Goal: Information Seeking & Learning: Compare options

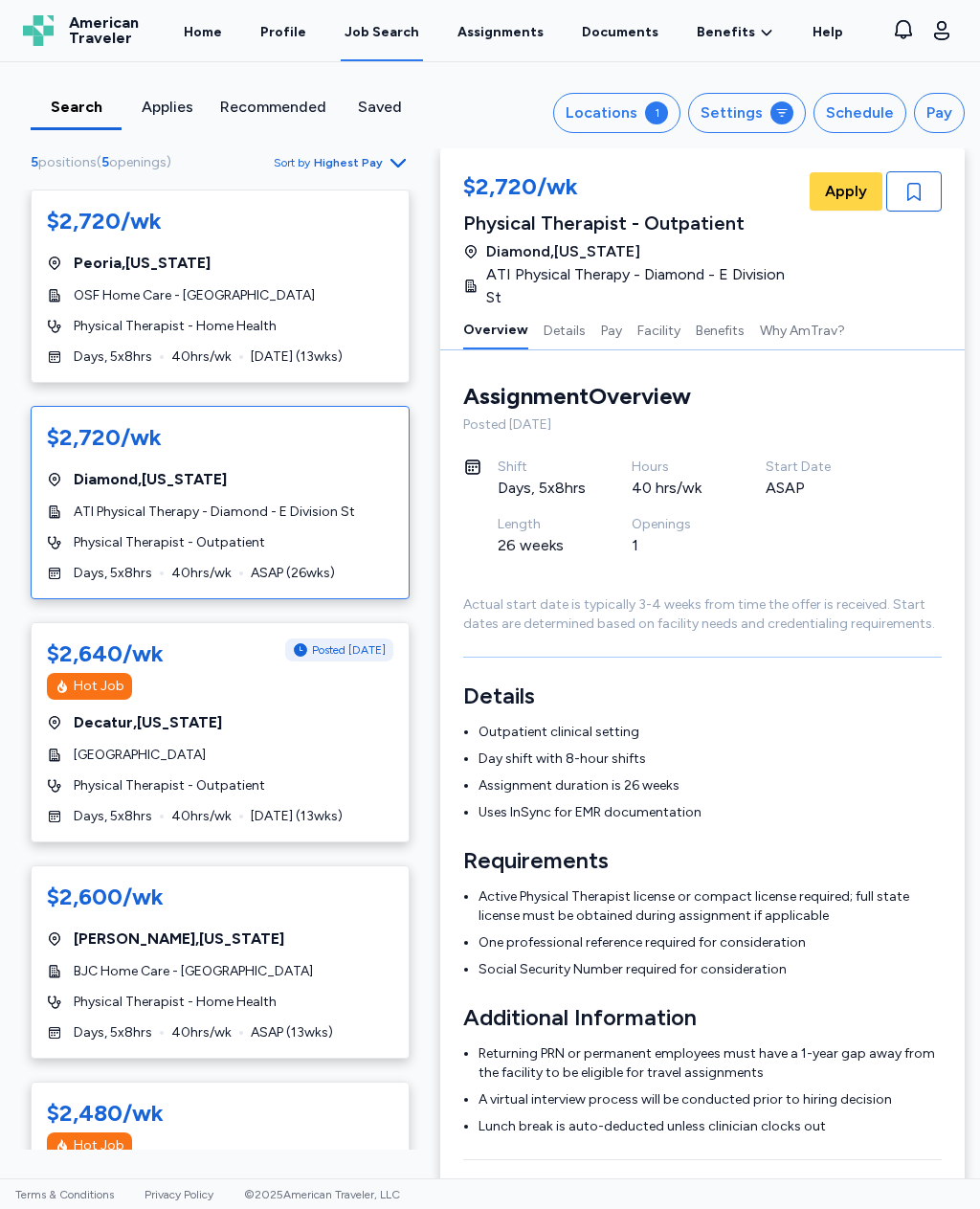
click at [668, 109] on div "1" at bounding box center [656, 113] width 23 height 23
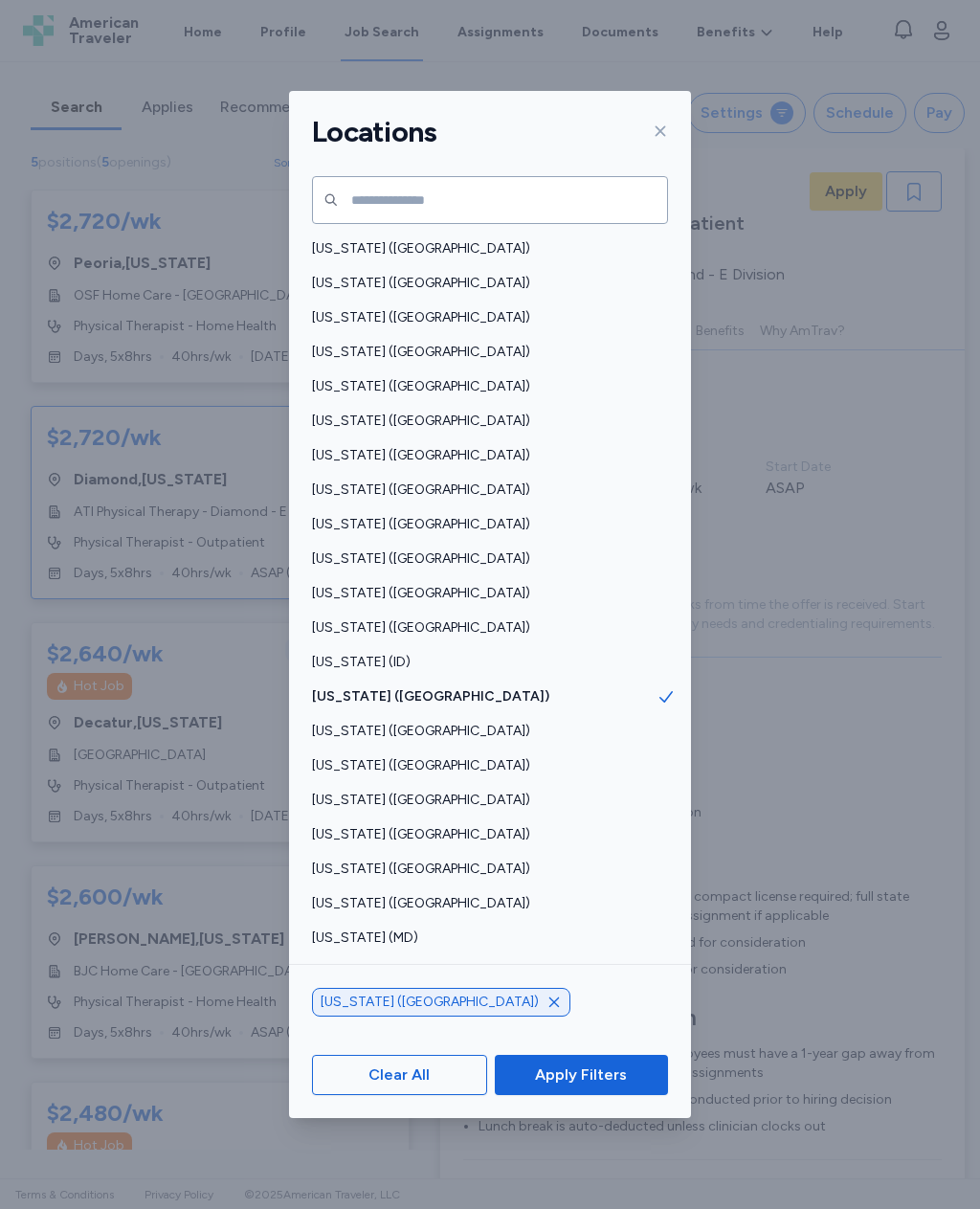
click at [413, 1017] on div "[US_STATE] ([GEOGRAPHIC_DATA])" at bounding box center [490, 1002] width 356 height 29
click at [547, 1010] on icon "button" at bounding box center [554, 1002] width 15 height 15
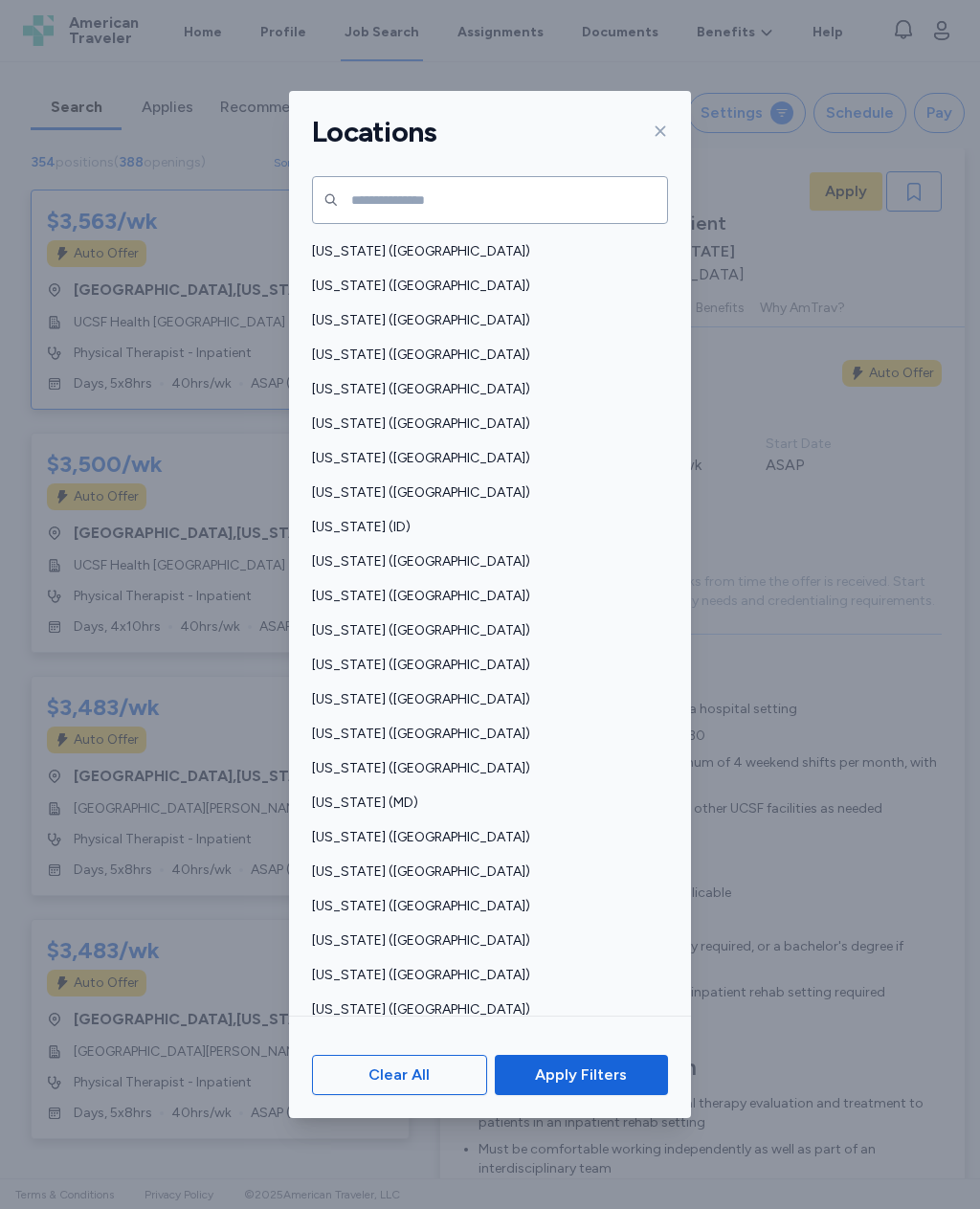
scroll to position [136, 0]
click at [398, 966] on span "[US_STATE] ([GEOGRAPHIC_DATA])" at bounding box center [484, 975] width 344 height 19
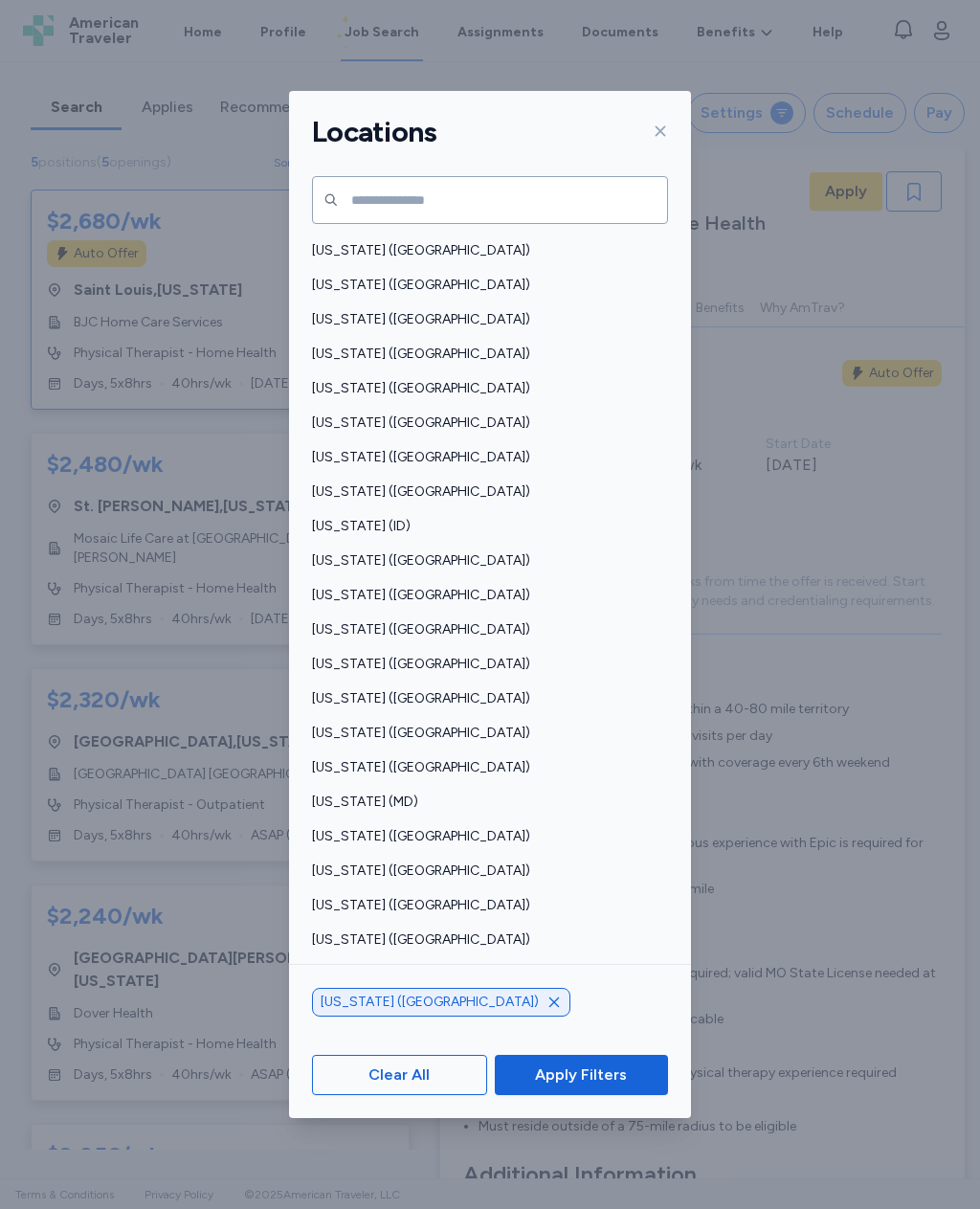
scroll to position [2, 0]
click at [633, 1086] on span "Apply Filters" at bounding box center [581, 1074] width 142 height 23
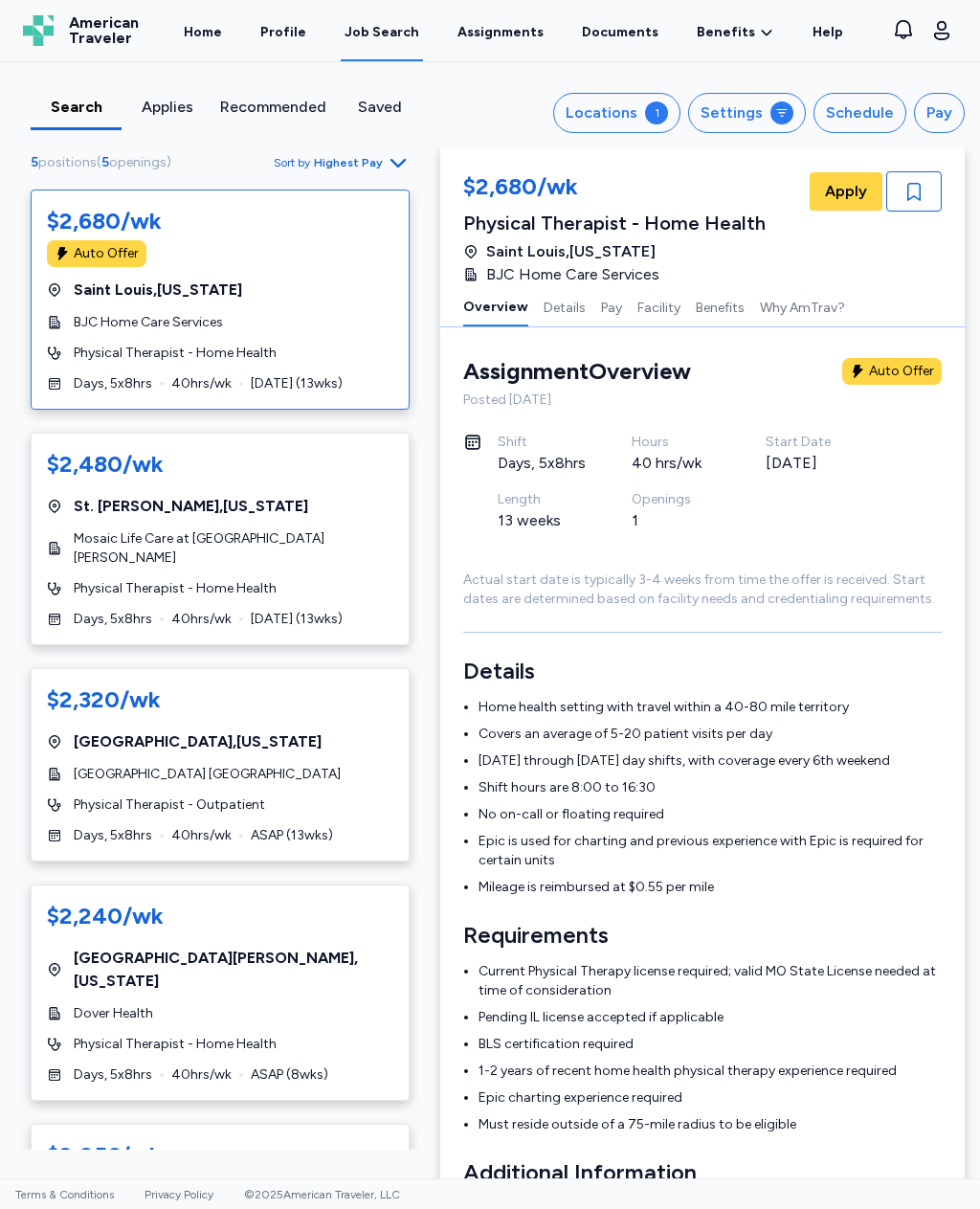
scroll to position [0, 0]
click at [646, 120] on button "Locations 1" at bounding box center [616, 113] width 128 height 41
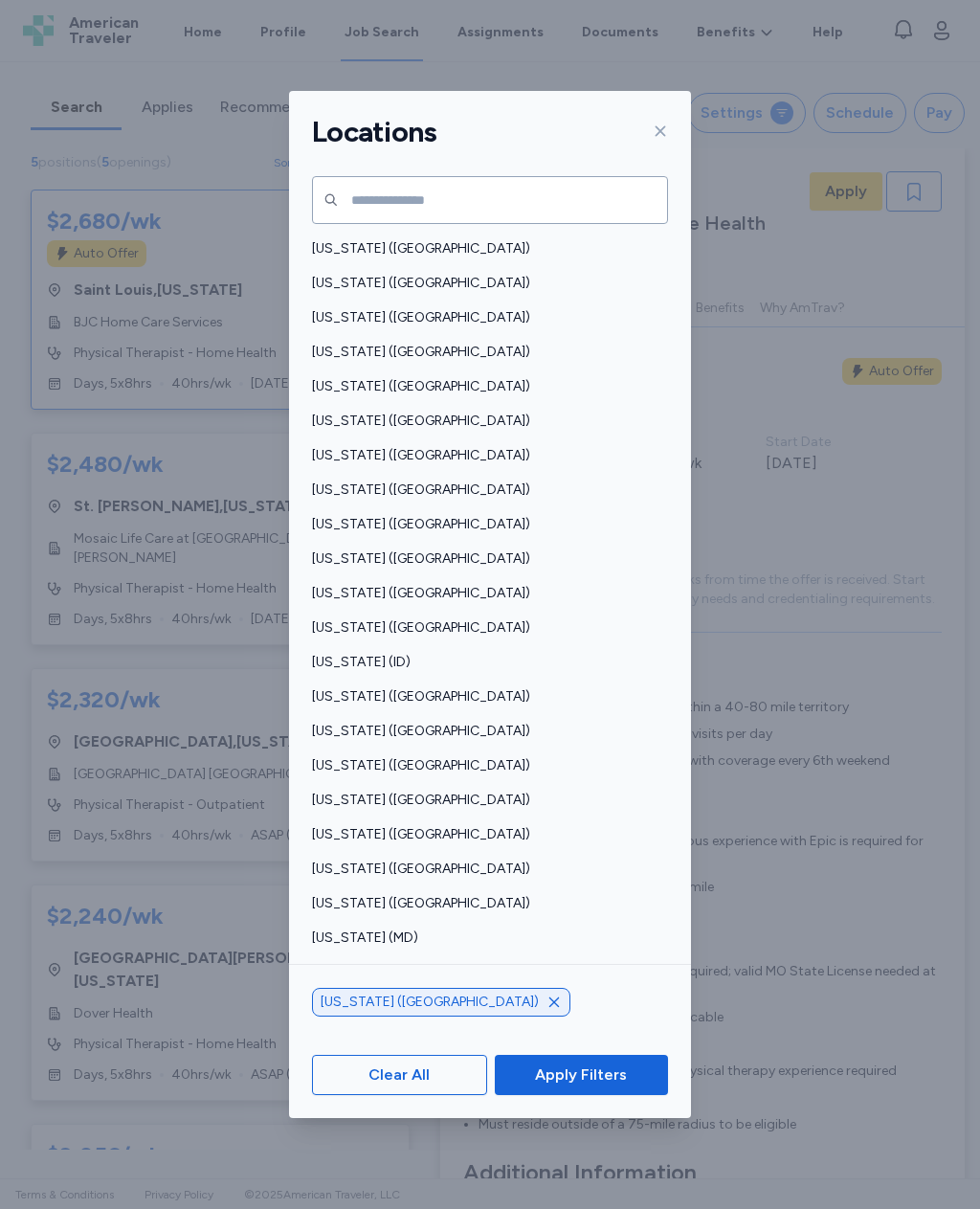
click at [549, 1007] on icon "button" at bounding box center [554, 1002] width 10 height 10
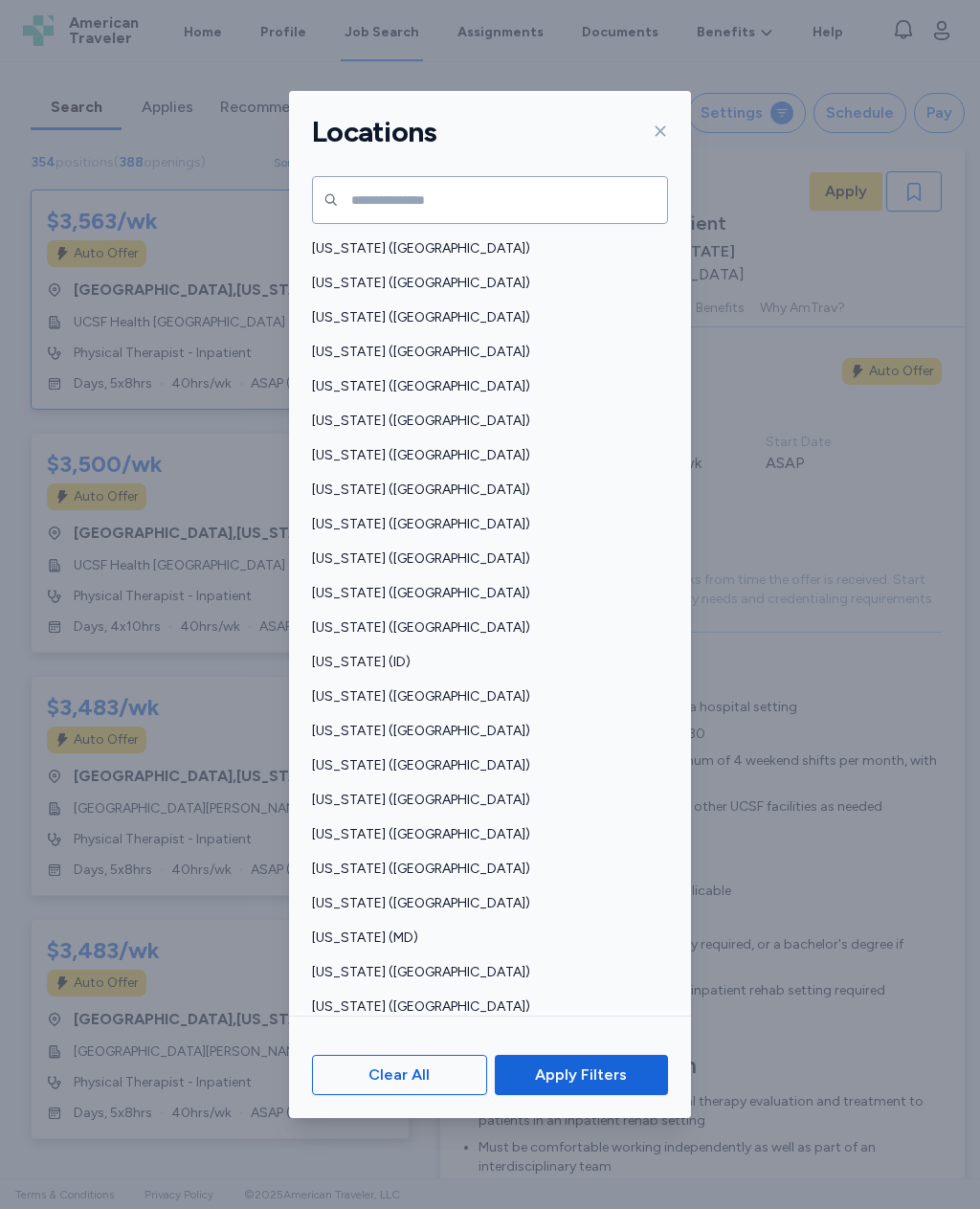
click at [401, 549] on span "[US_STATE] ([GEOGRAPHIC_DATA])" at bounding box center [484, 558] width 344 height 19
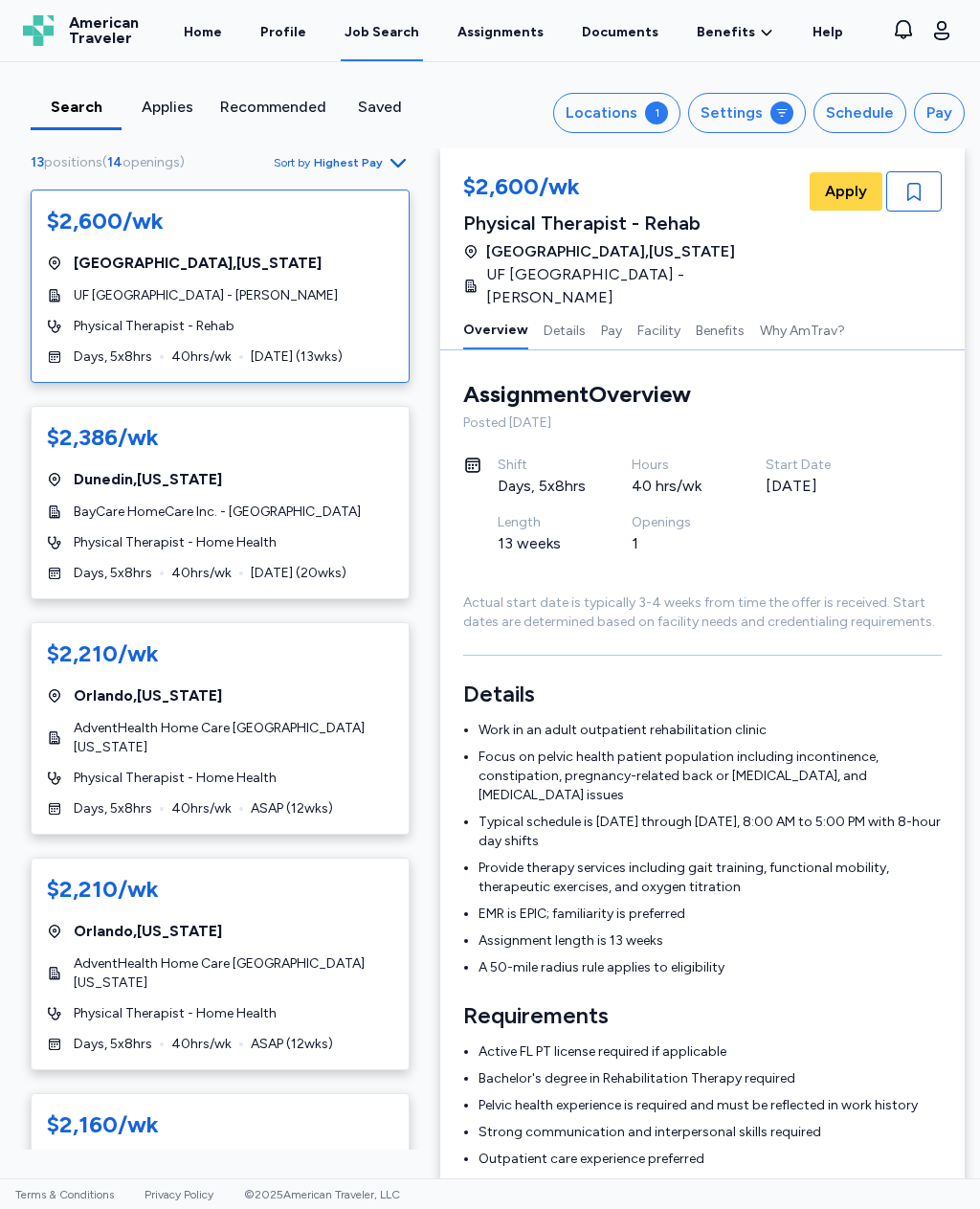
click at [624, 120] on div "Locations" at bounding box center [601, 113] width 72 height 23
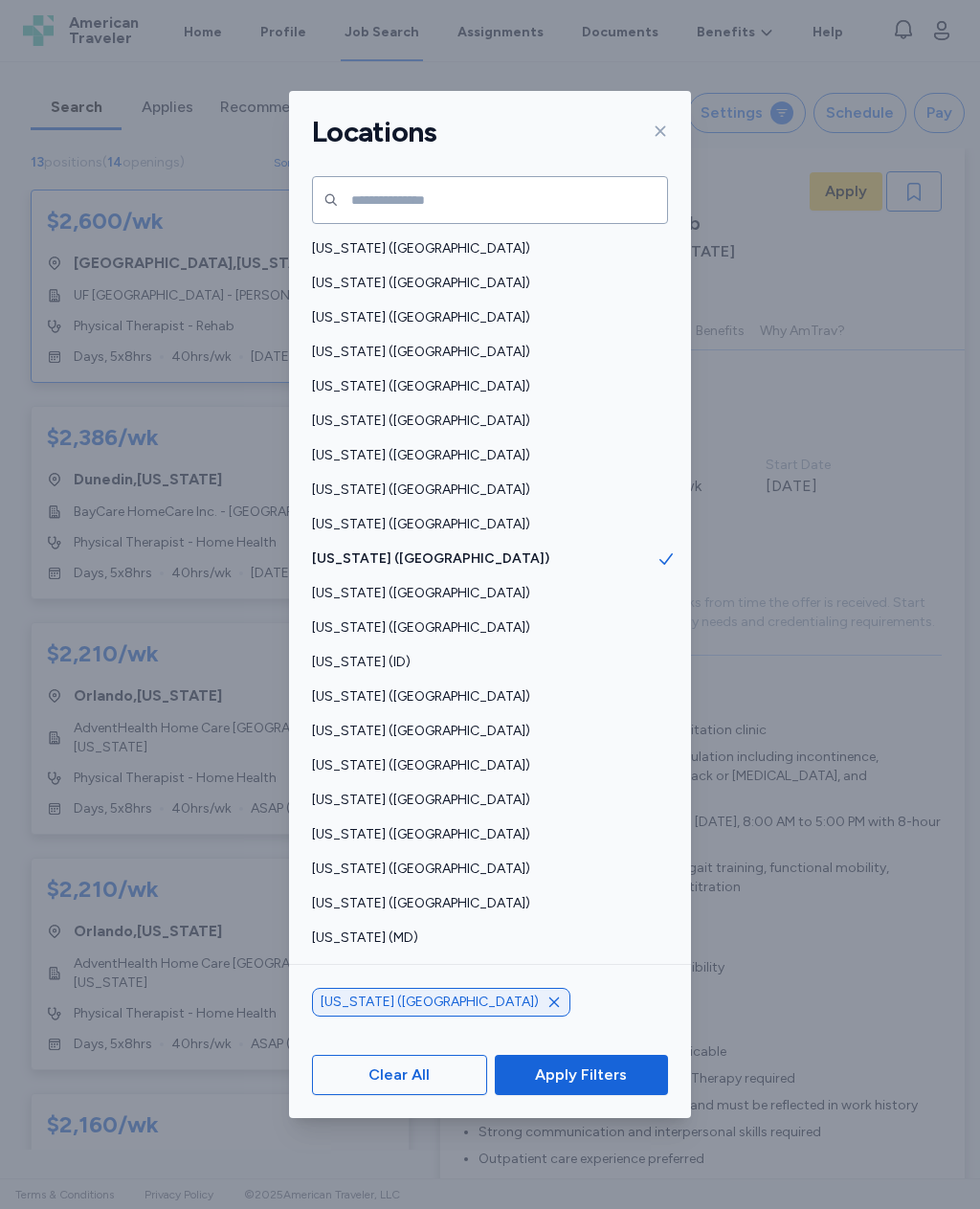
click at [549, 1007] on icon "button" at bounding box center [554, 1002] width 10 height 10
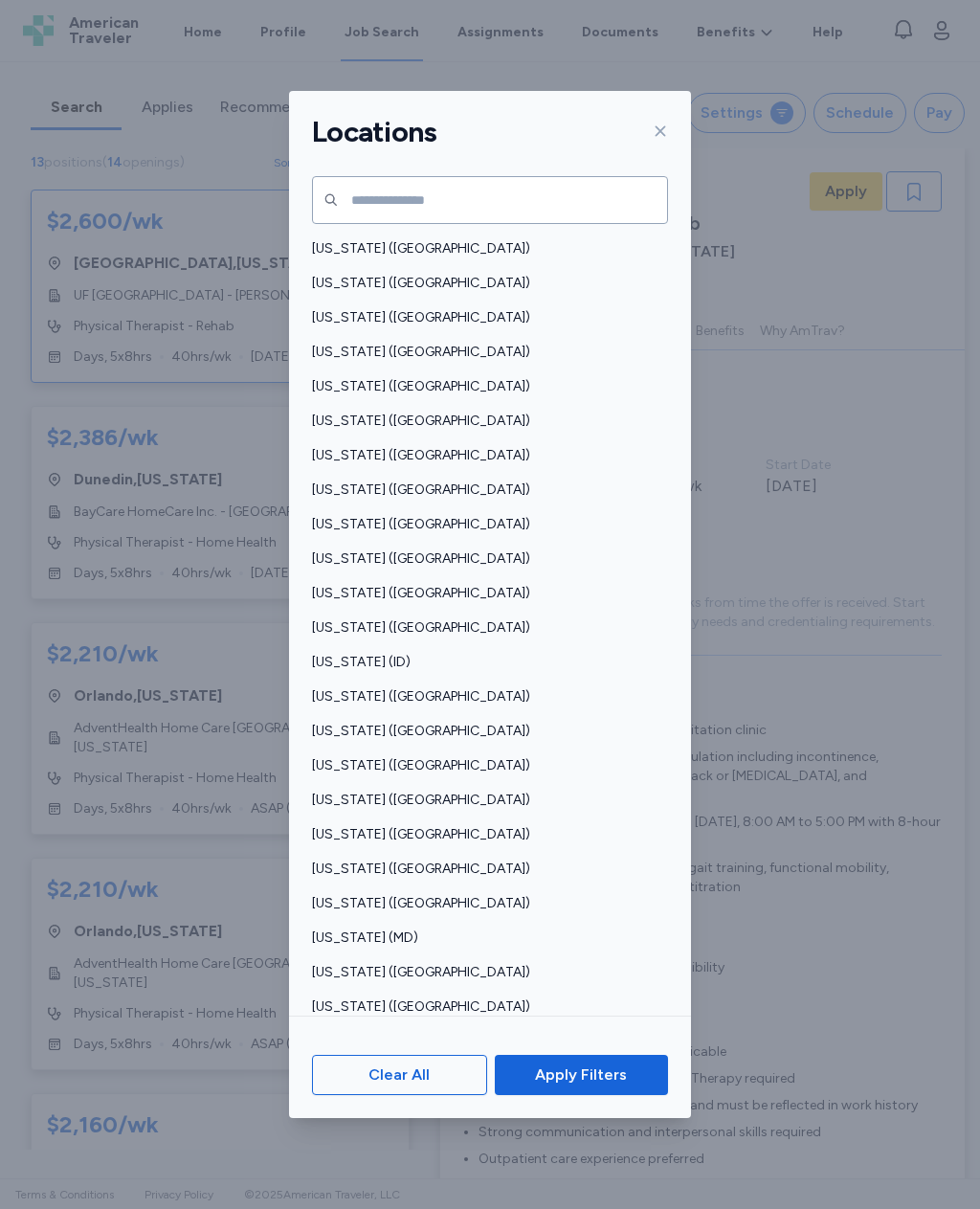
click at [626, 1086] on span "Apply Filters" at bounding box center [581, 1074] width 142 height 23
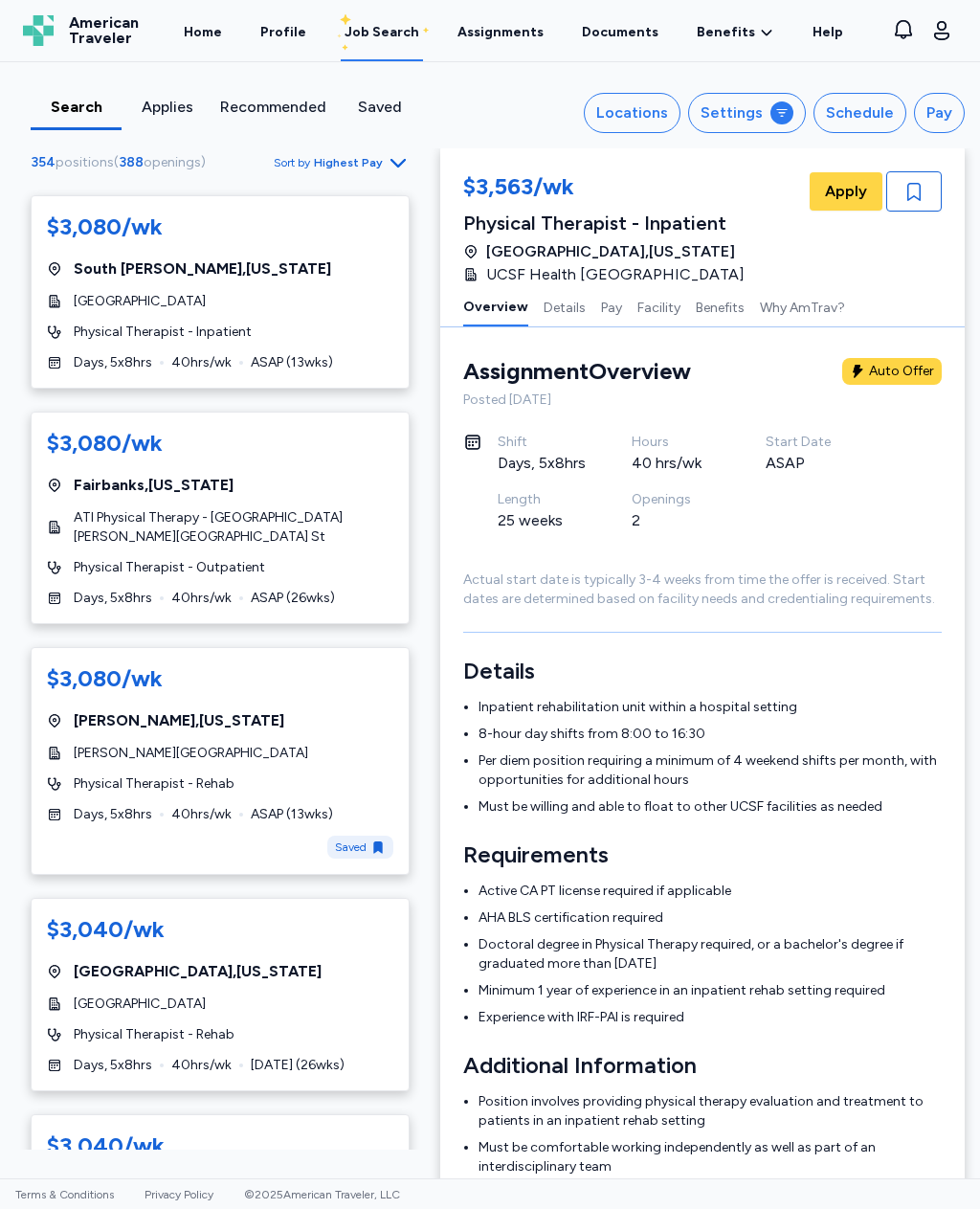
scroll to position [1636, 0]
click at [311, 675] on div "$3,080/wk Philip , [US_STATE] [PERSON_NAME][GEOGRAPHIC_DATA] Physical Therapist…" at bounding box center [220, 760] width 379 height 228
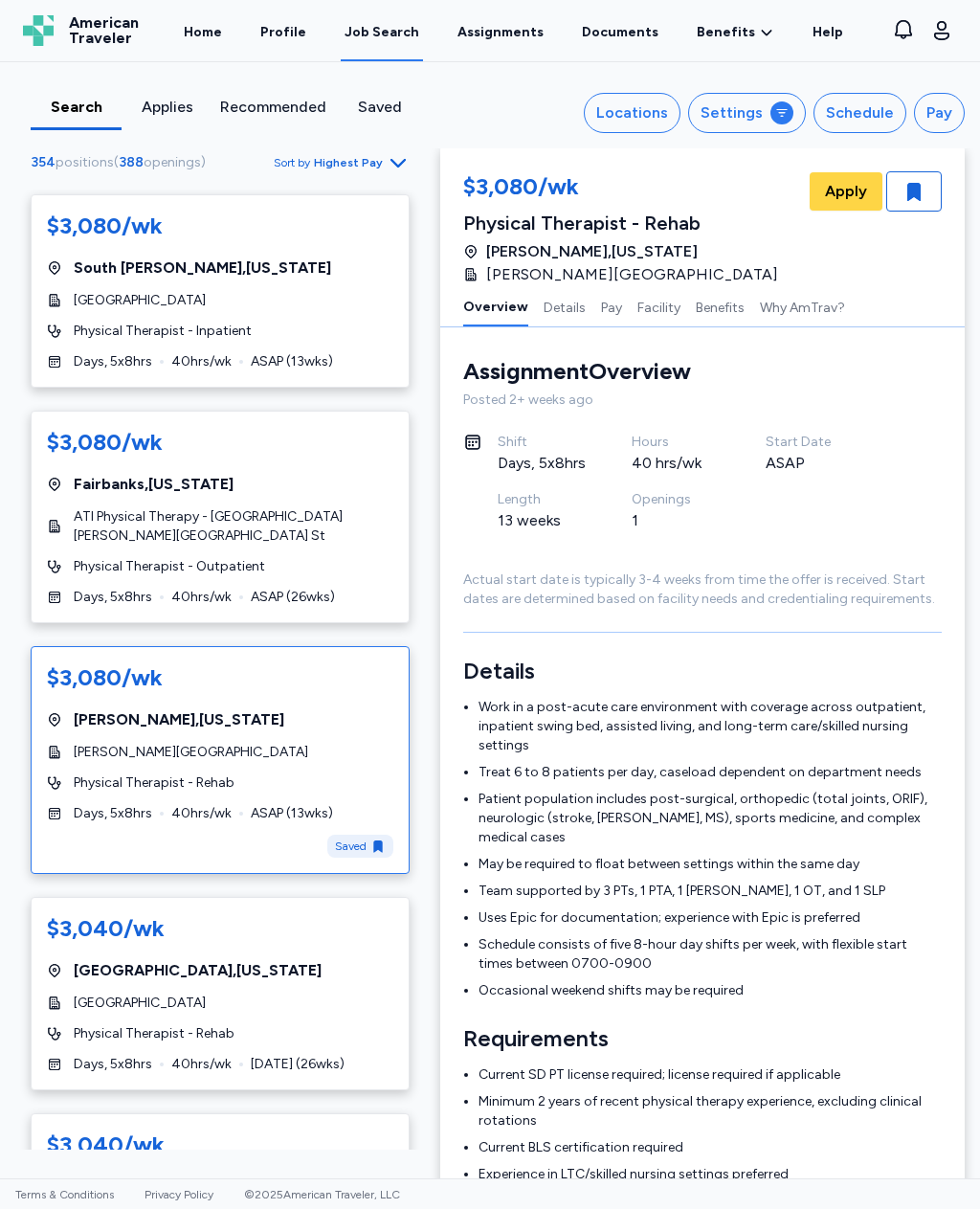
click at [348, 955] on div "$3,040/wk [GEOGRAPHIC_DATA] , [US_STATE][GEOGRAPHIC_DATA] Physical Therapist - …" at bounding box center [220, 993] width 379 height 193
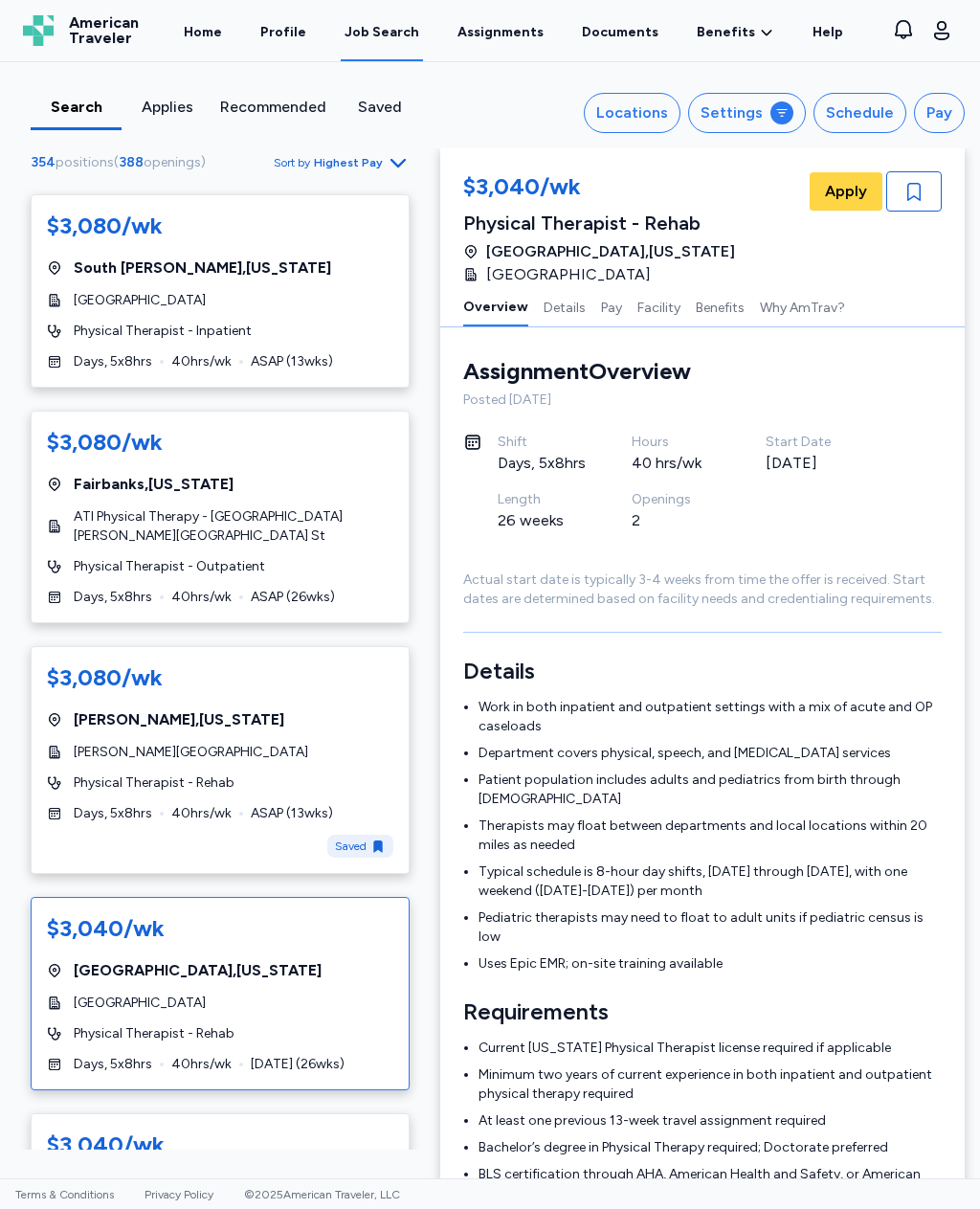
click at [917, 193] on icon "button" at bounding box center [914, 192] width 14 height 18
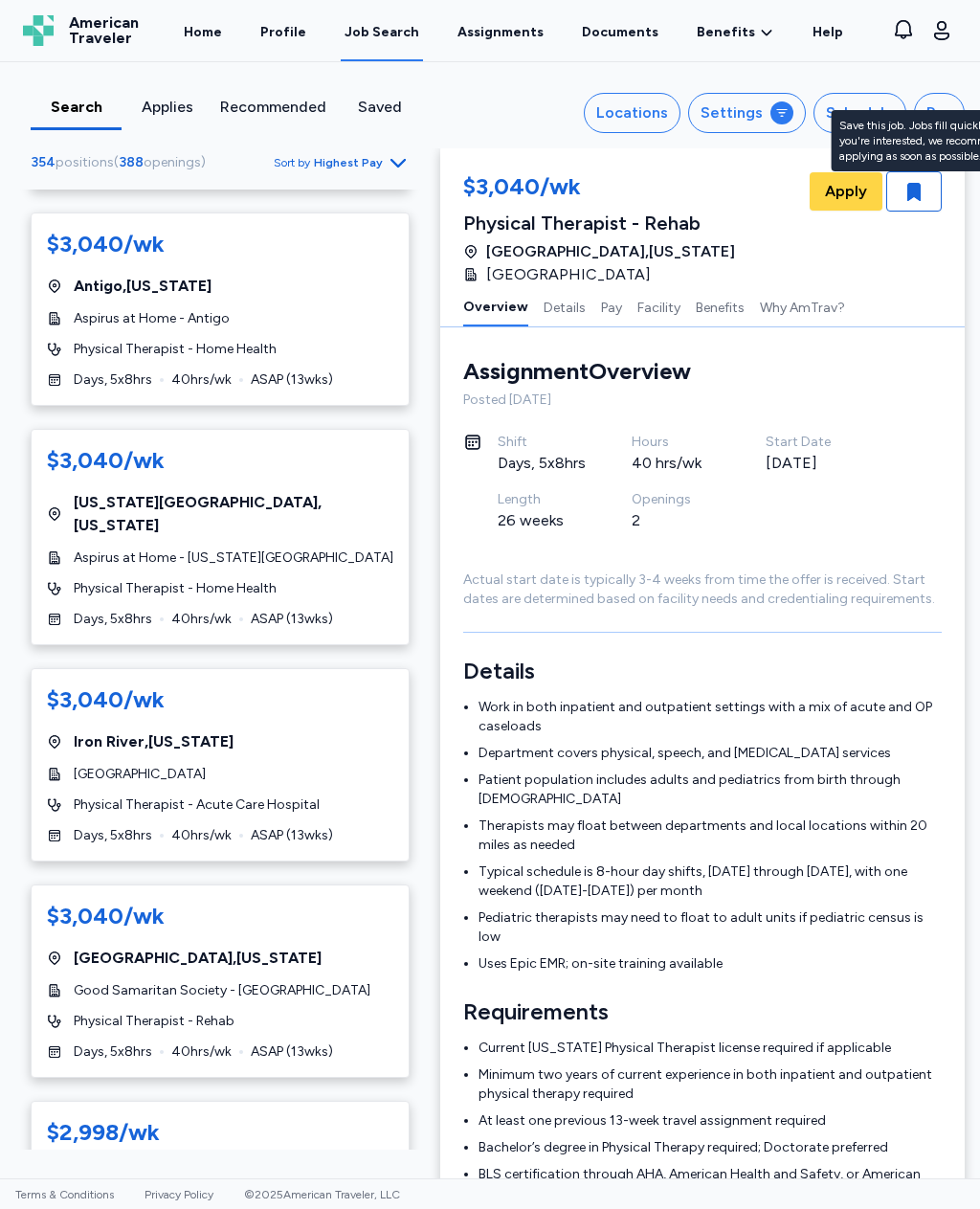
scroll to position [2574, 0]
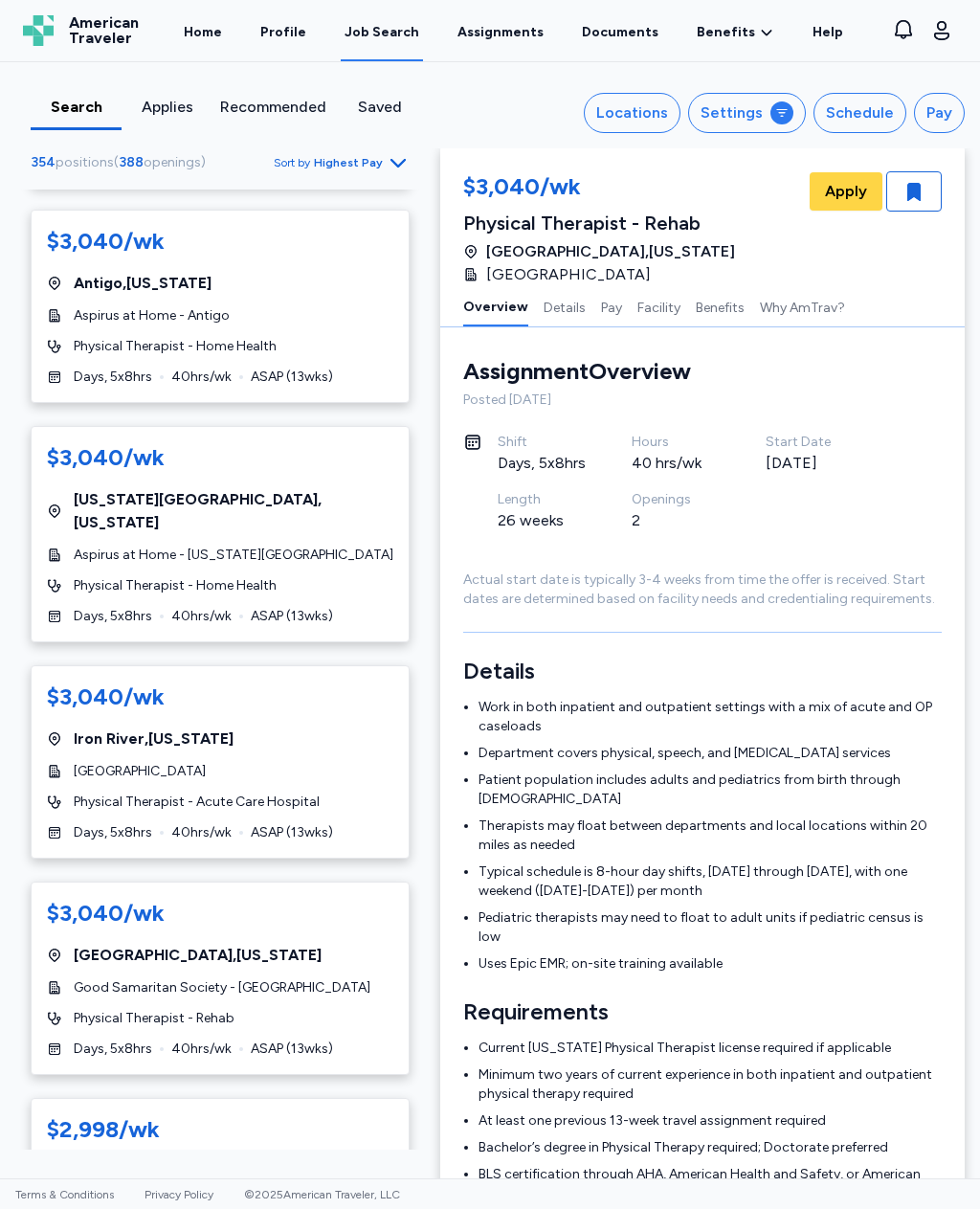
click at [379, 978] on div "Good Samaritan Society - [GEOGRAPHIC_DATA]" at bounding box center [220, 987] width 346 height 19
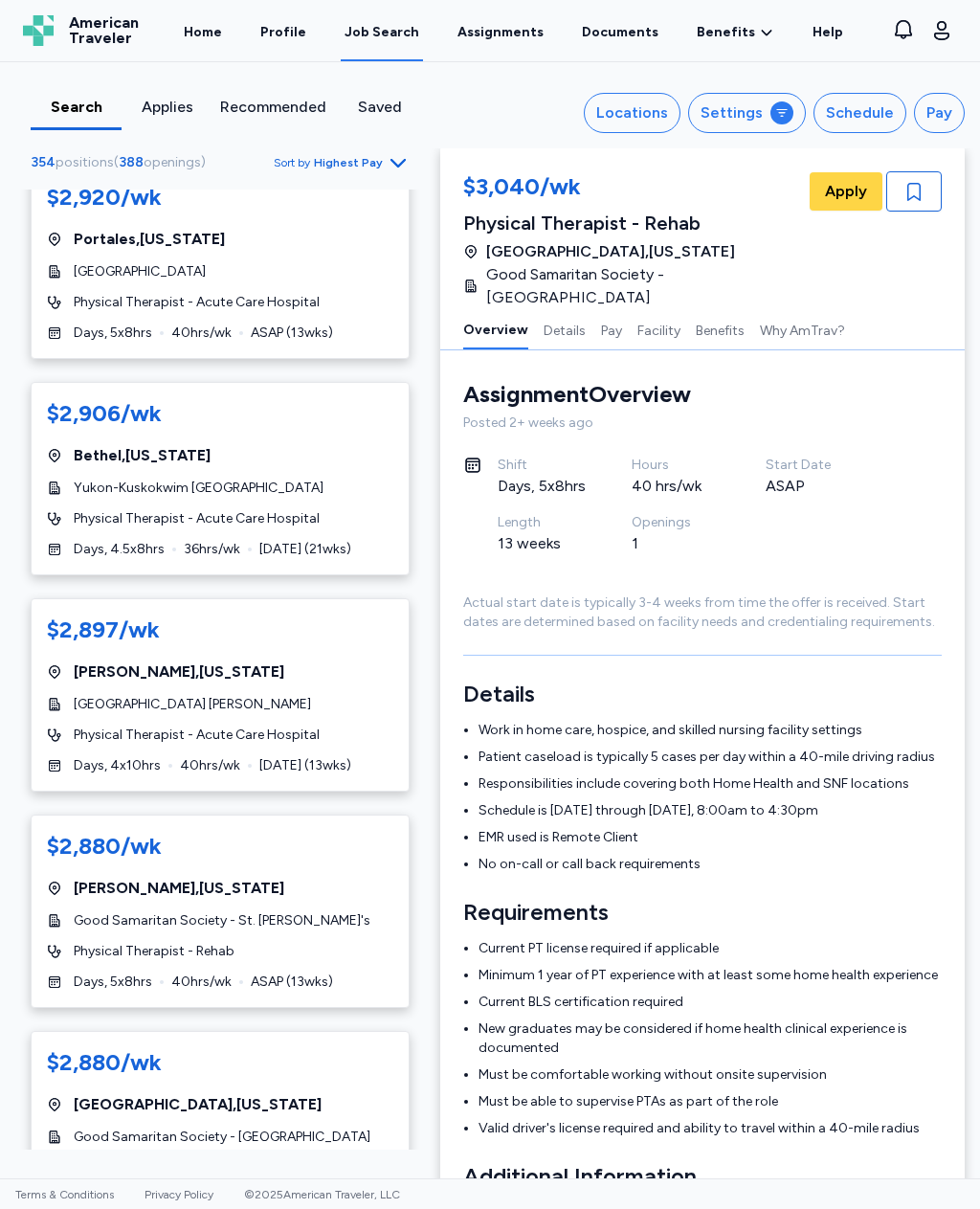
scroll to position [5115, 0]
click at [369, 877] on div "Kearney , [US_STATE]" at bounding box center [220, 887] width 346 height 23
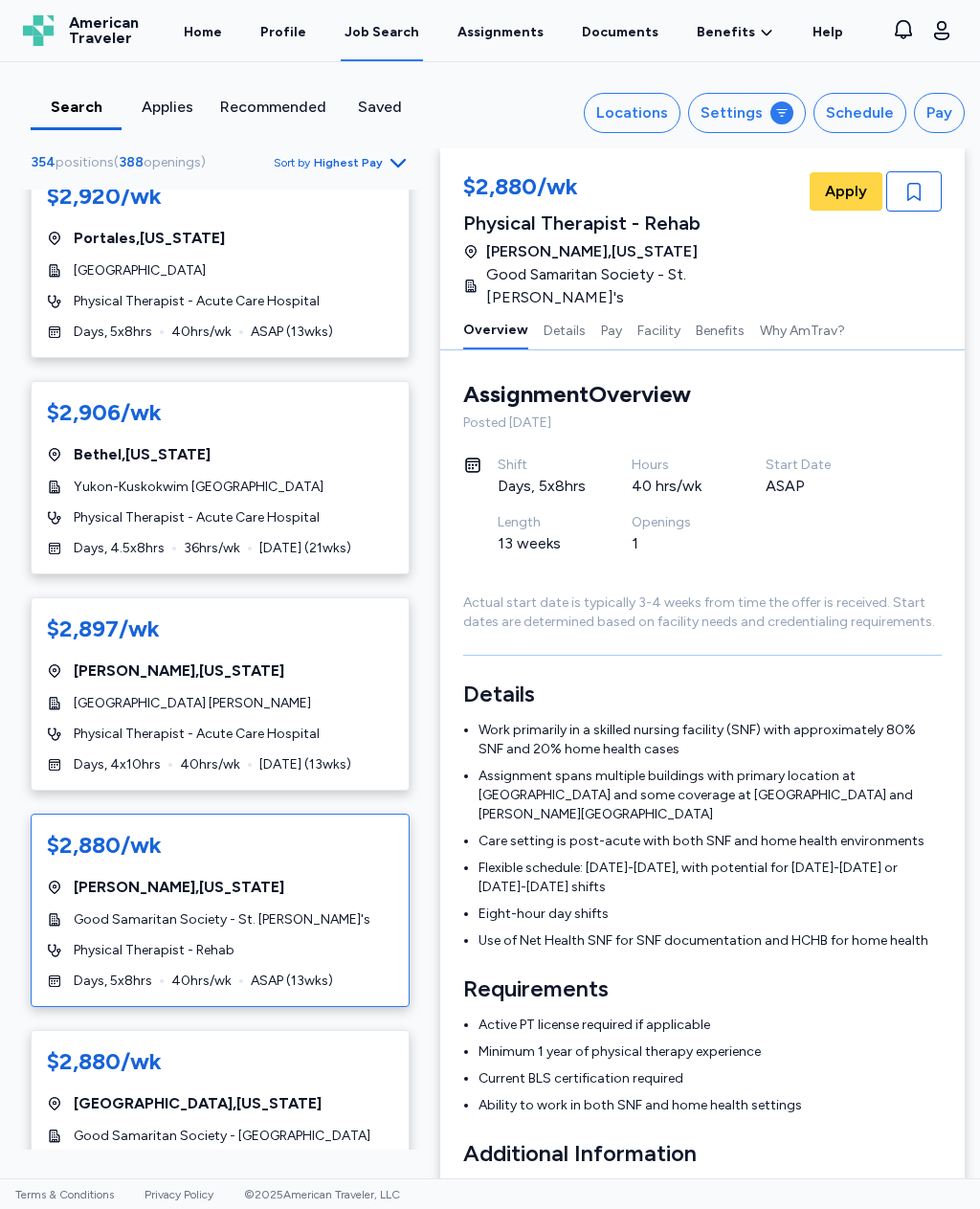
click at [913, 185] on icon "button" at bounding box center [914, 192] width 14 height 18
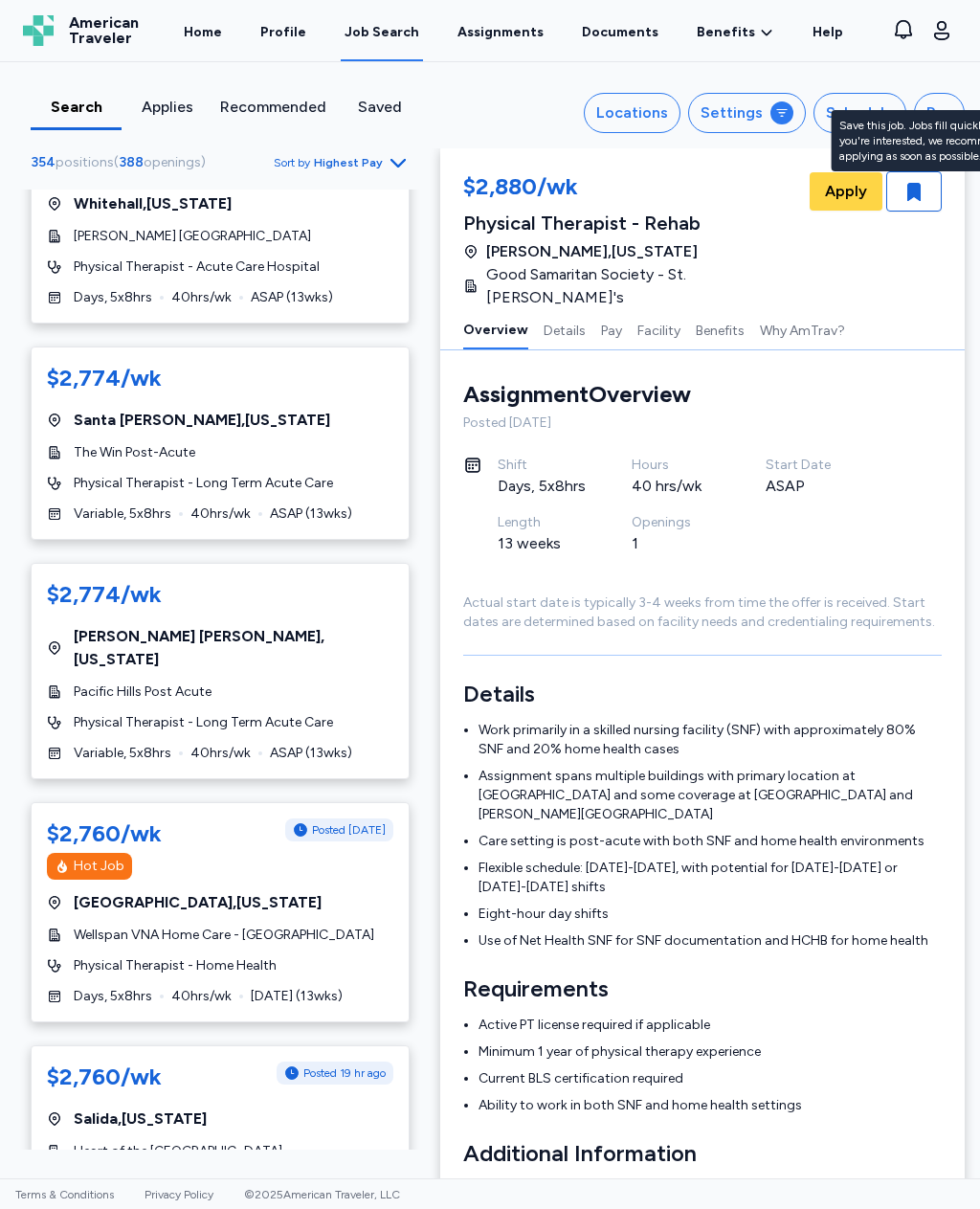
scroll to position [10181, 0]
click at [392, 1047] on div "$2,760/wk Posted 19 hr ago [GEOGRAPHIC_DATA] , [US_STATE] Heart of the [GEOGRAP…" at bounding box center [220, 1143] width 379 height 193
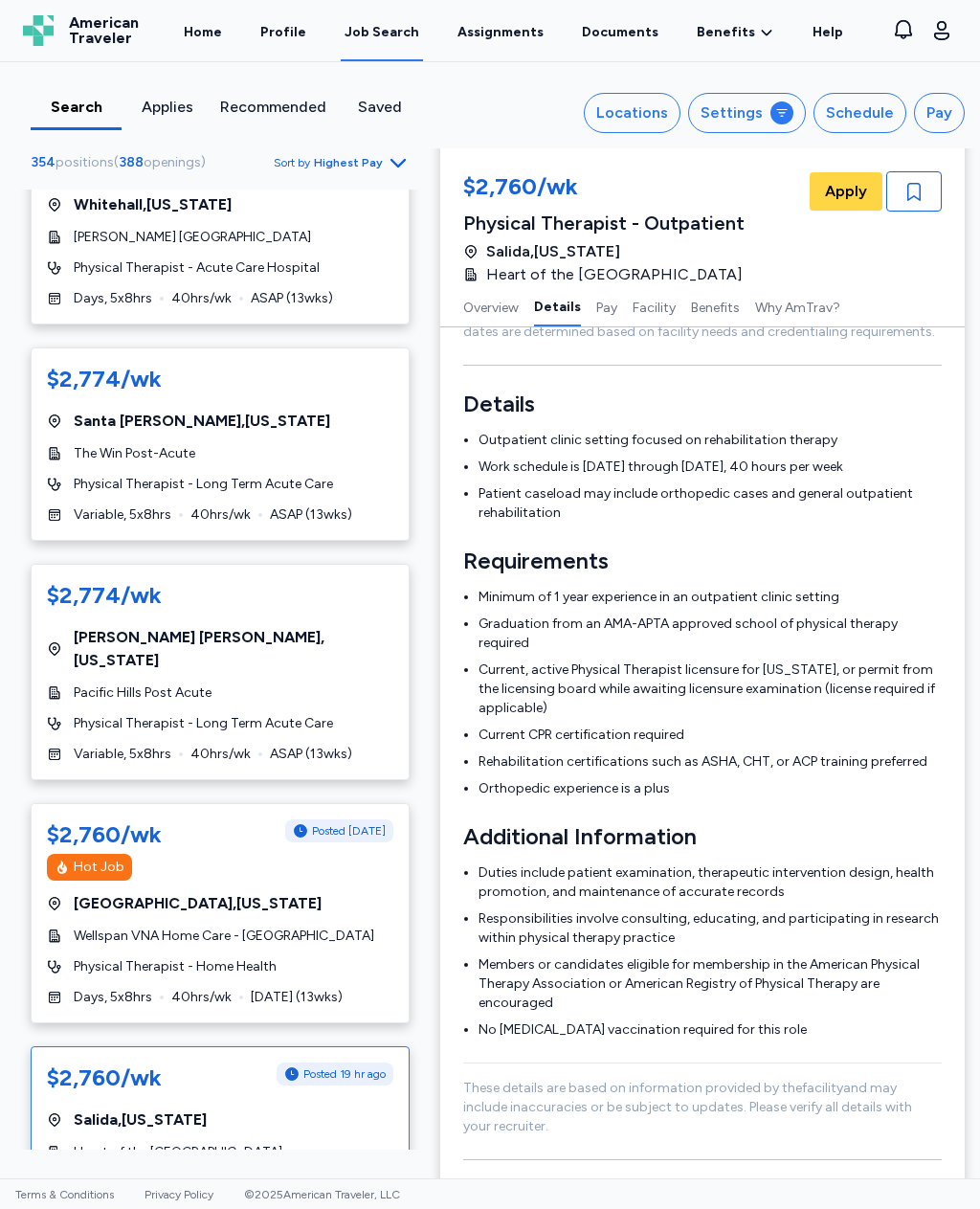
scroll to position [272, 0]
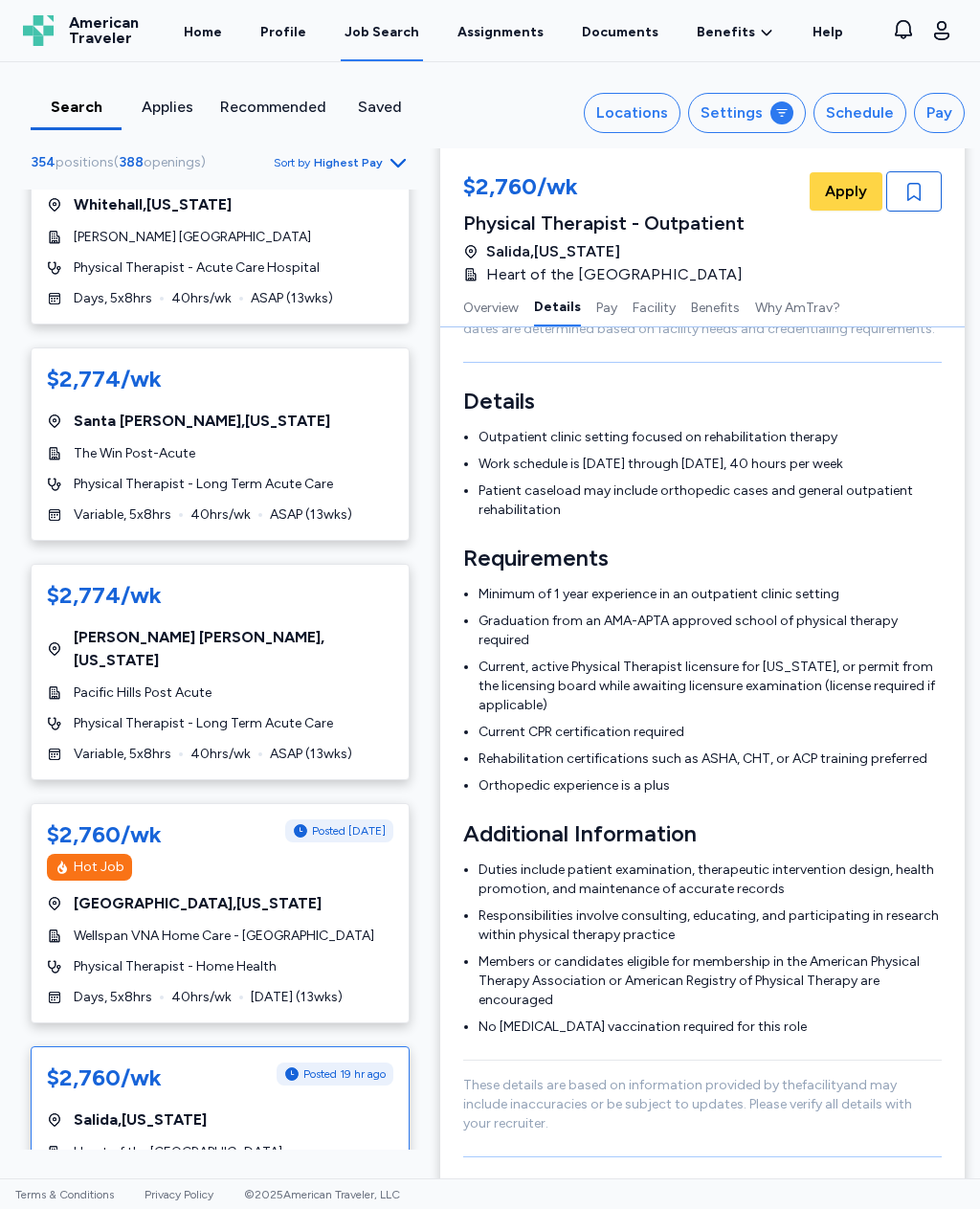
click at [929, 188] on div "button" at bounding box center [914, 191] width 55 height 41
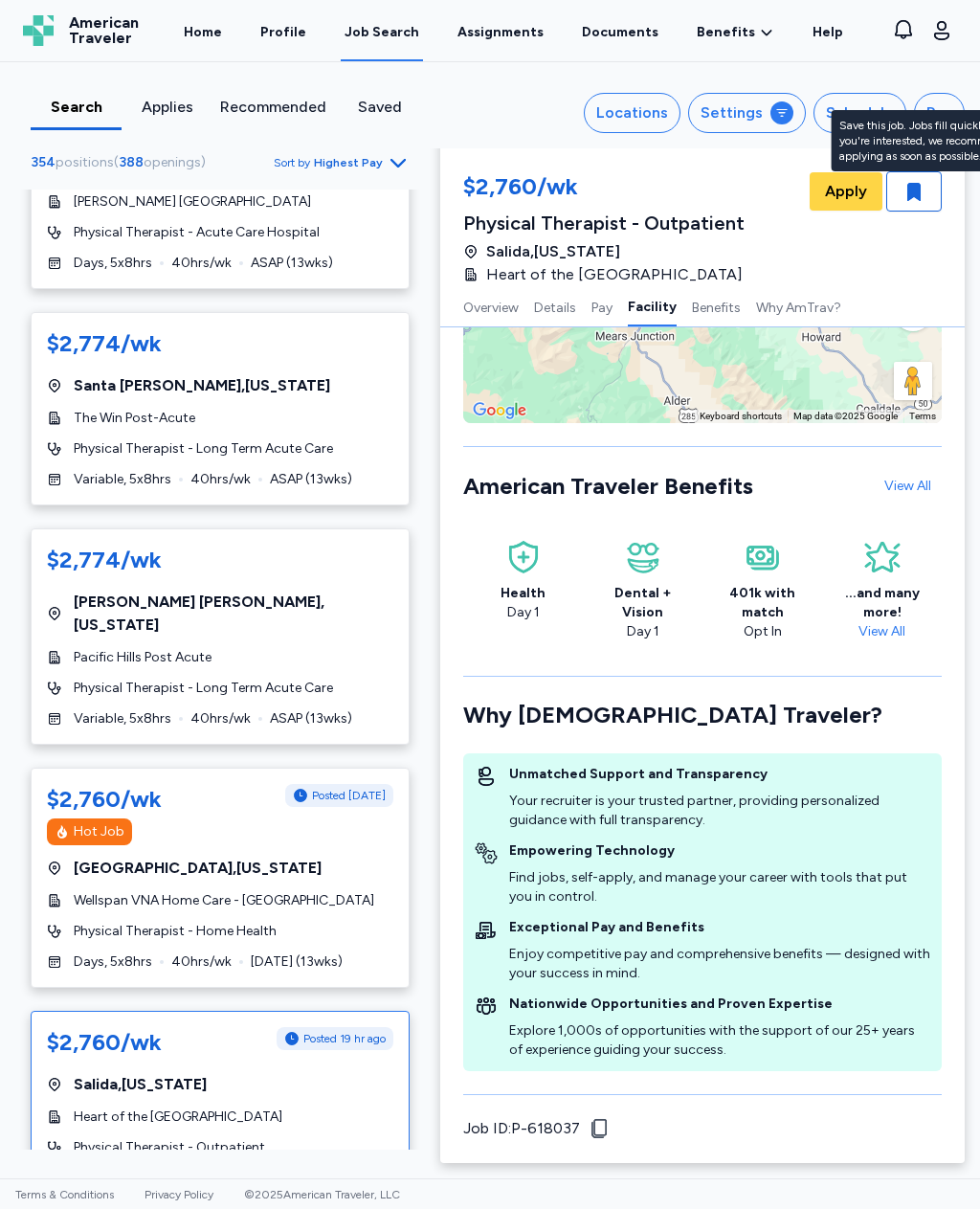
scroll to position [10215, 0]
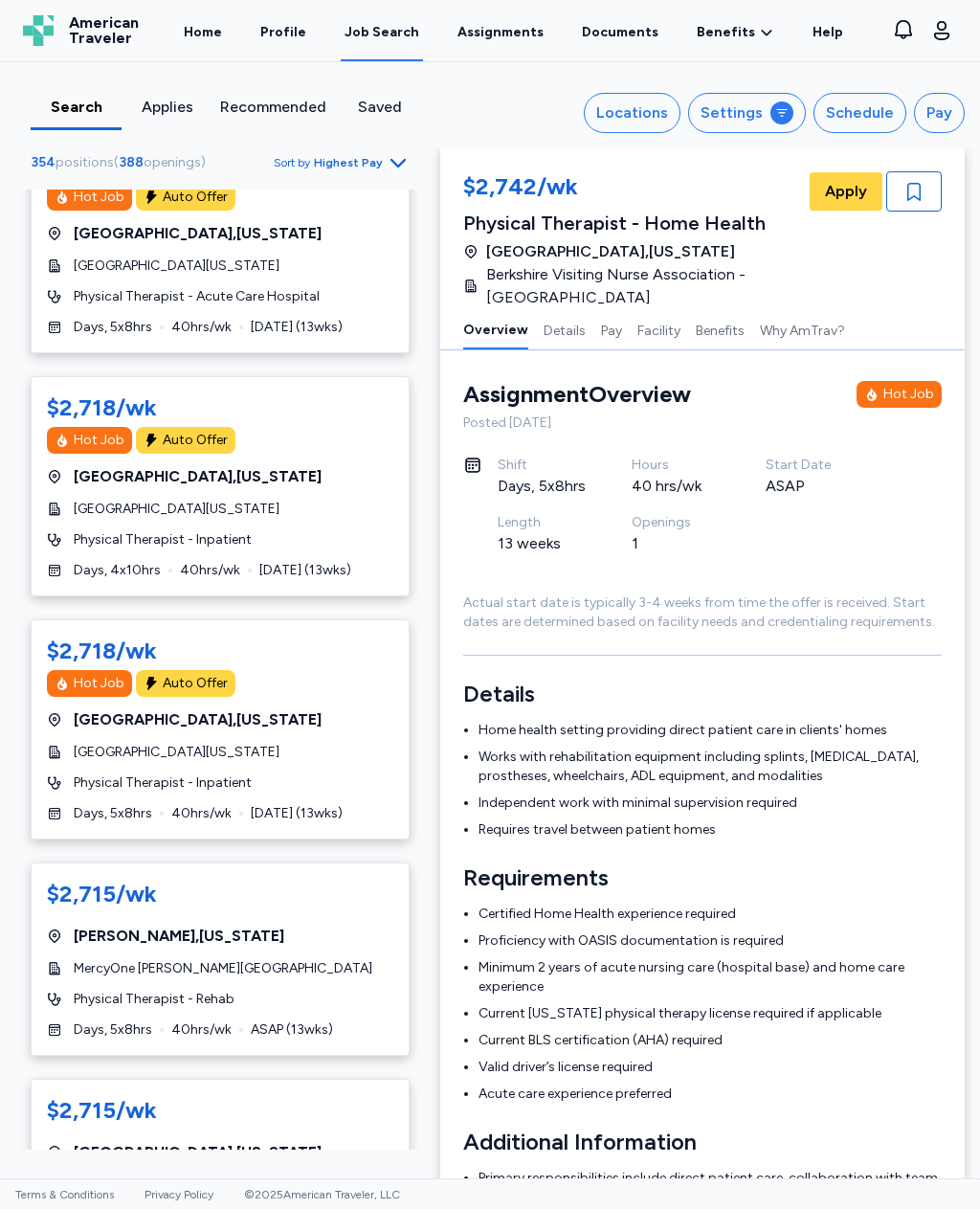
scroll to position [2336, 0]
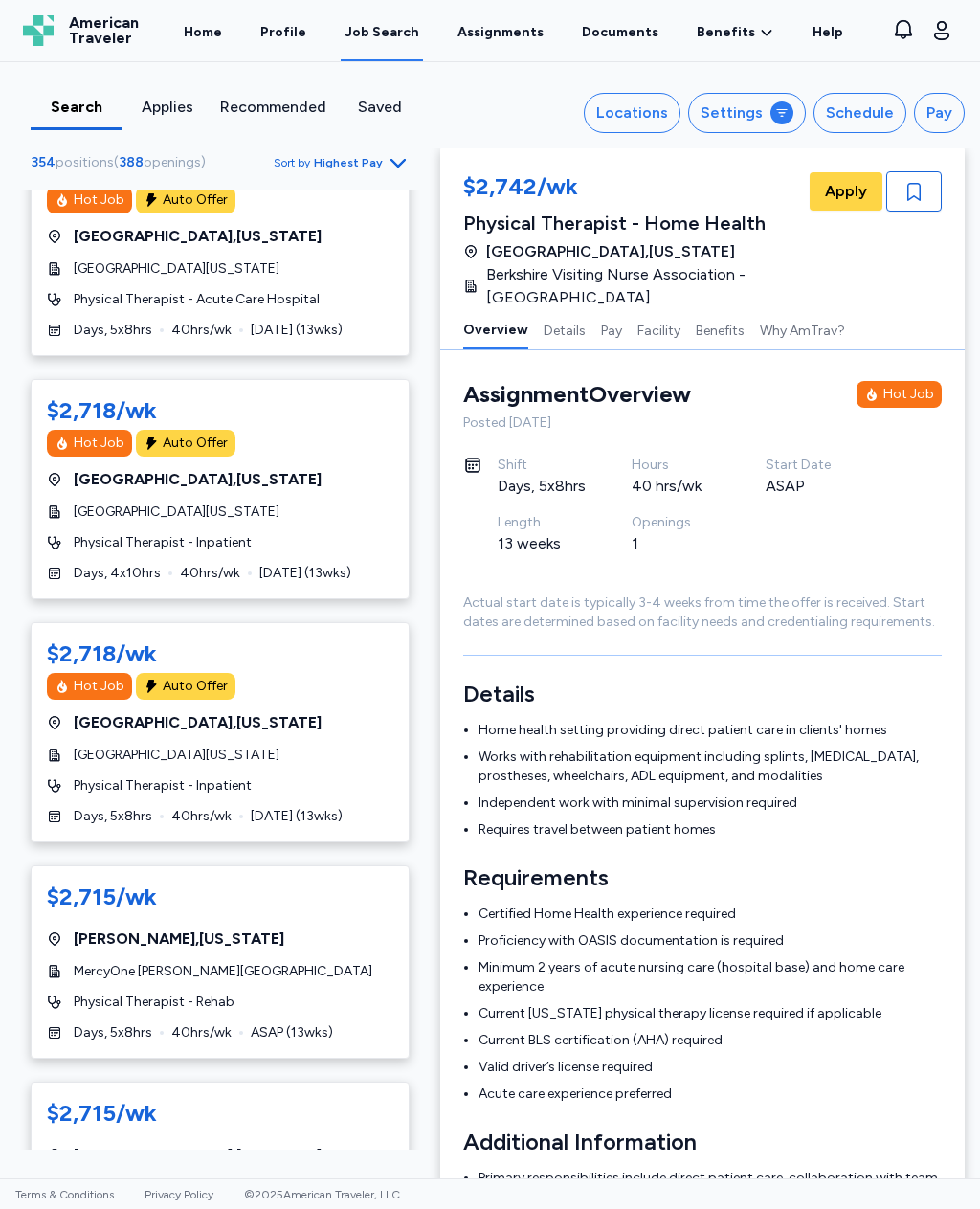
click at [364, 906] on div "$2,715/wk [GEOGRAPHIC_DATA] , [US_STATE] MercyOne [PERSON_NAME] Rehabilitation …" at bounding box center [220, 962] width 379 height 193
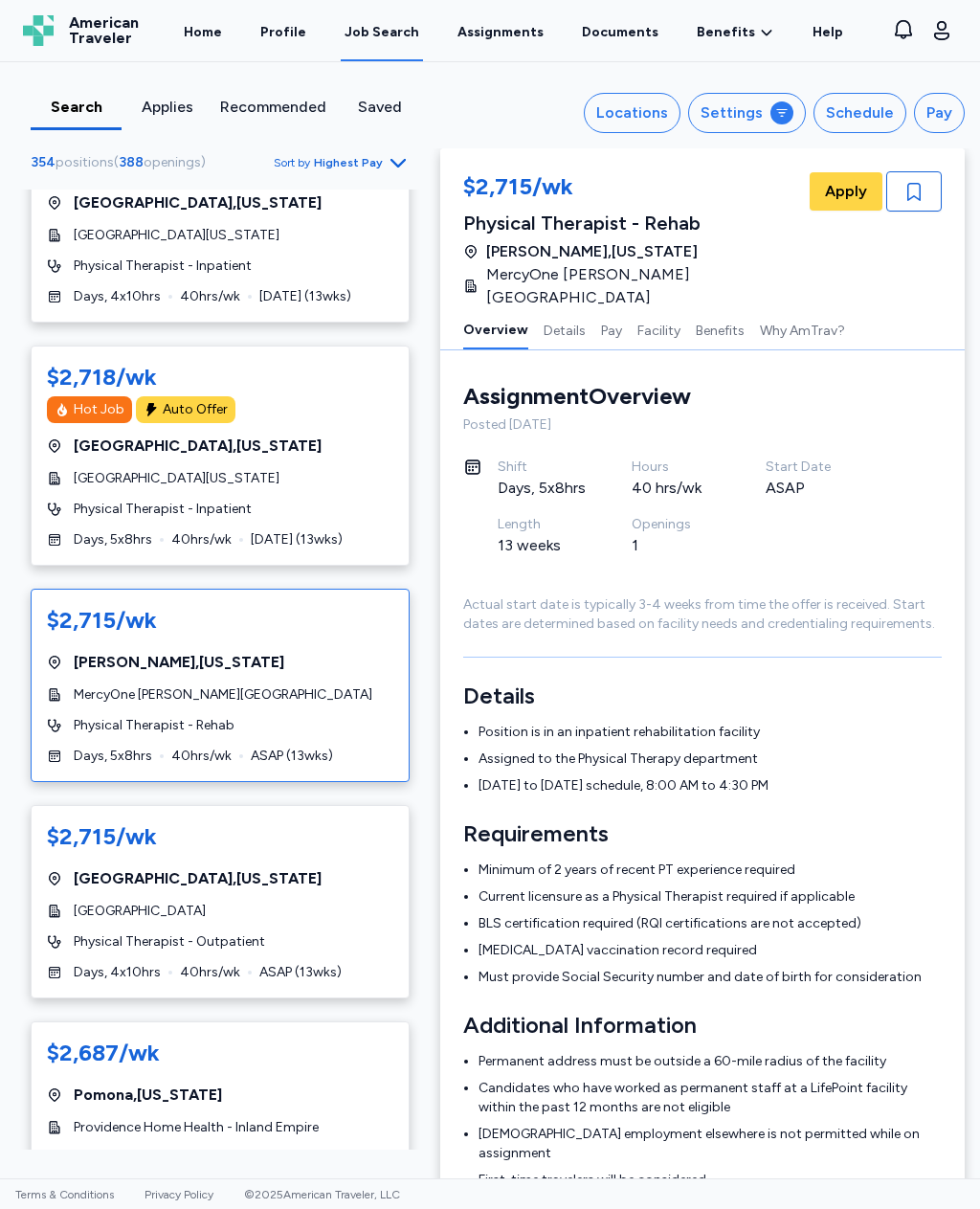
scroll to position [2614, 0]
click at [352, 847] on div "$2,715/wk [GEOGRAPHIC_DATA] , [US_STATE][GEOGRAPHIC_DATA] Physical Therapist - …" at bounding box center [220, 900] width 379 height 193
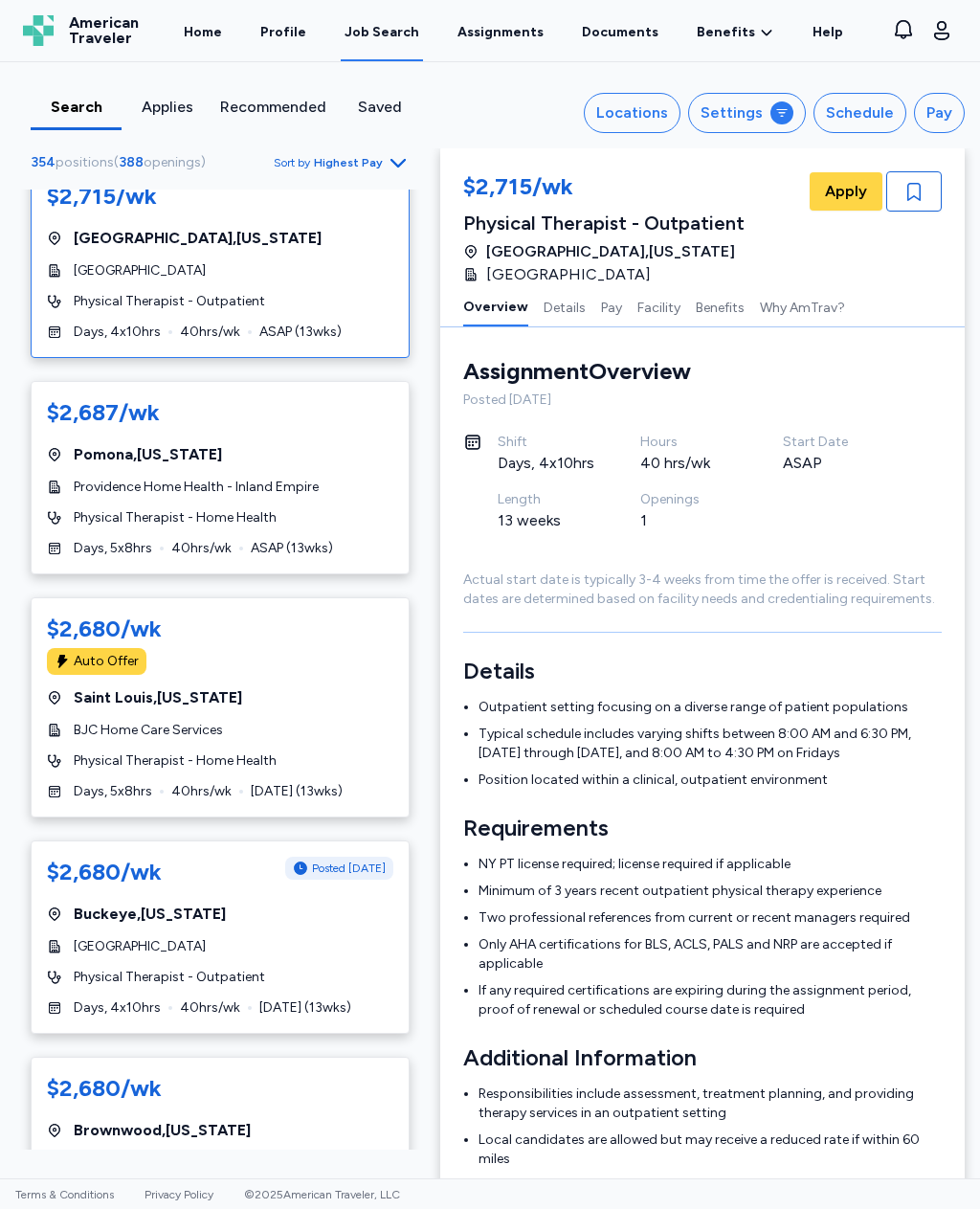
scroll to position [3260, 0]
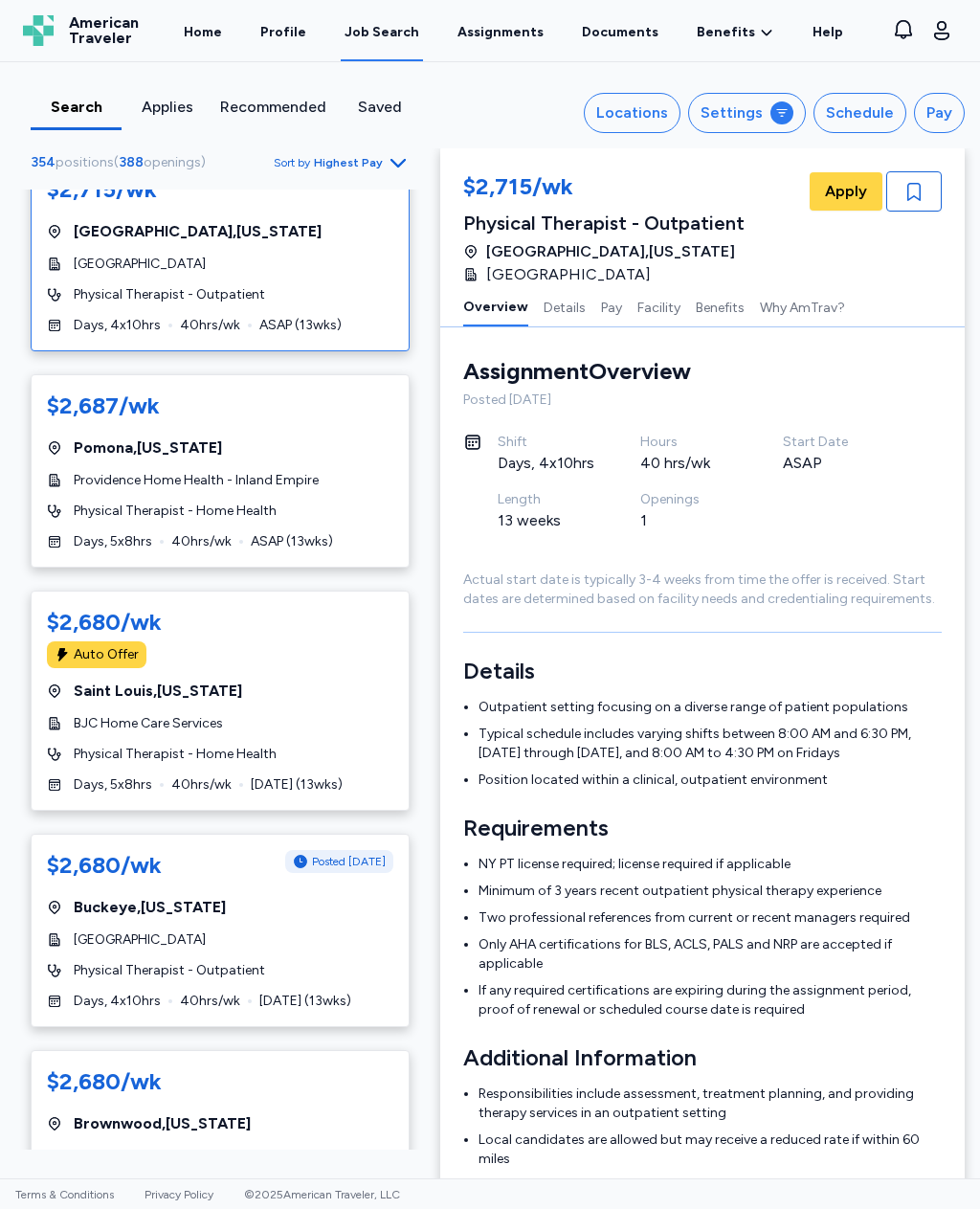
click at [348, 962] on div "Physical Therapist - Outpatient" at bounding box center [220, 971] width 346 height 19
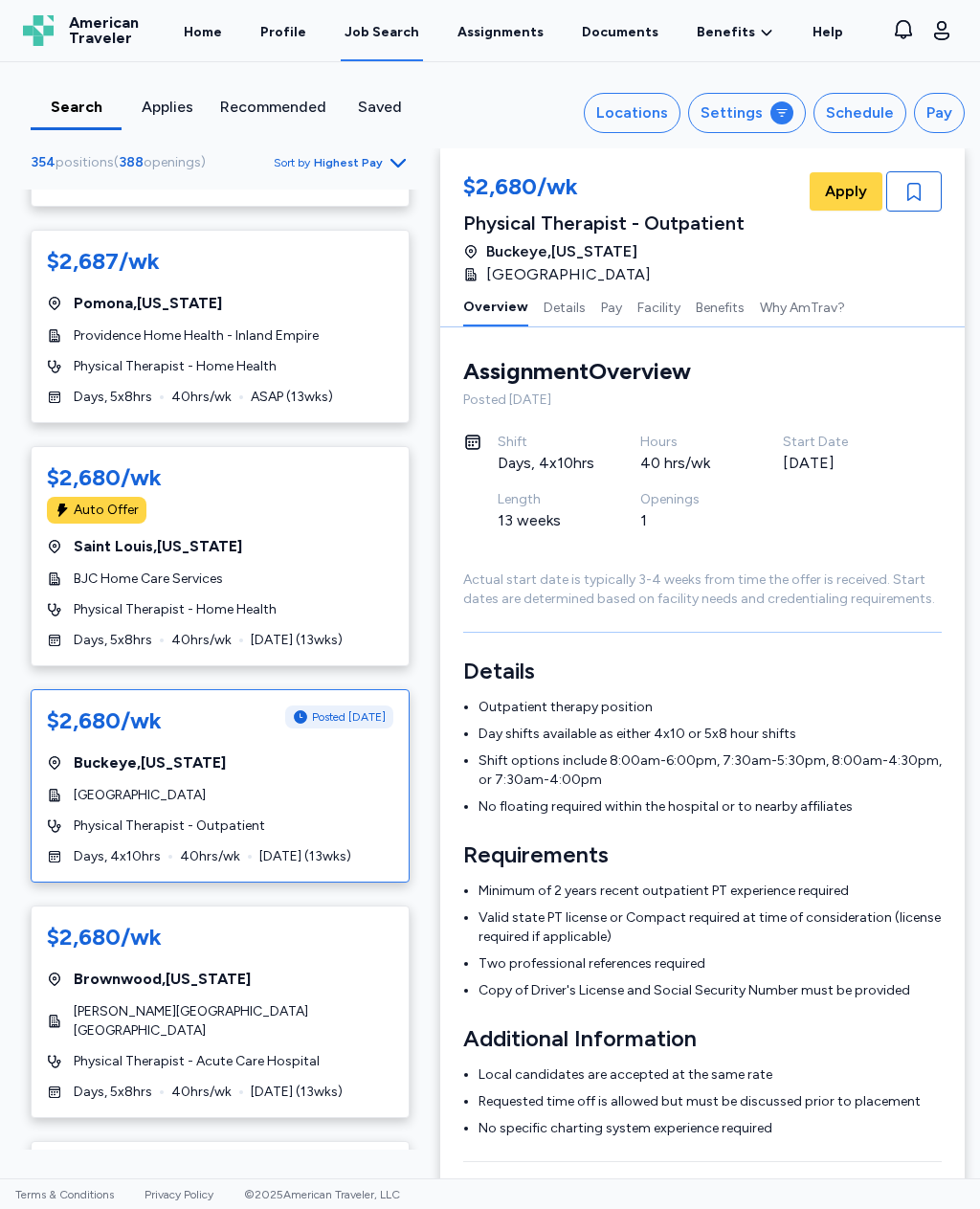
scroll to position [3447, 0]
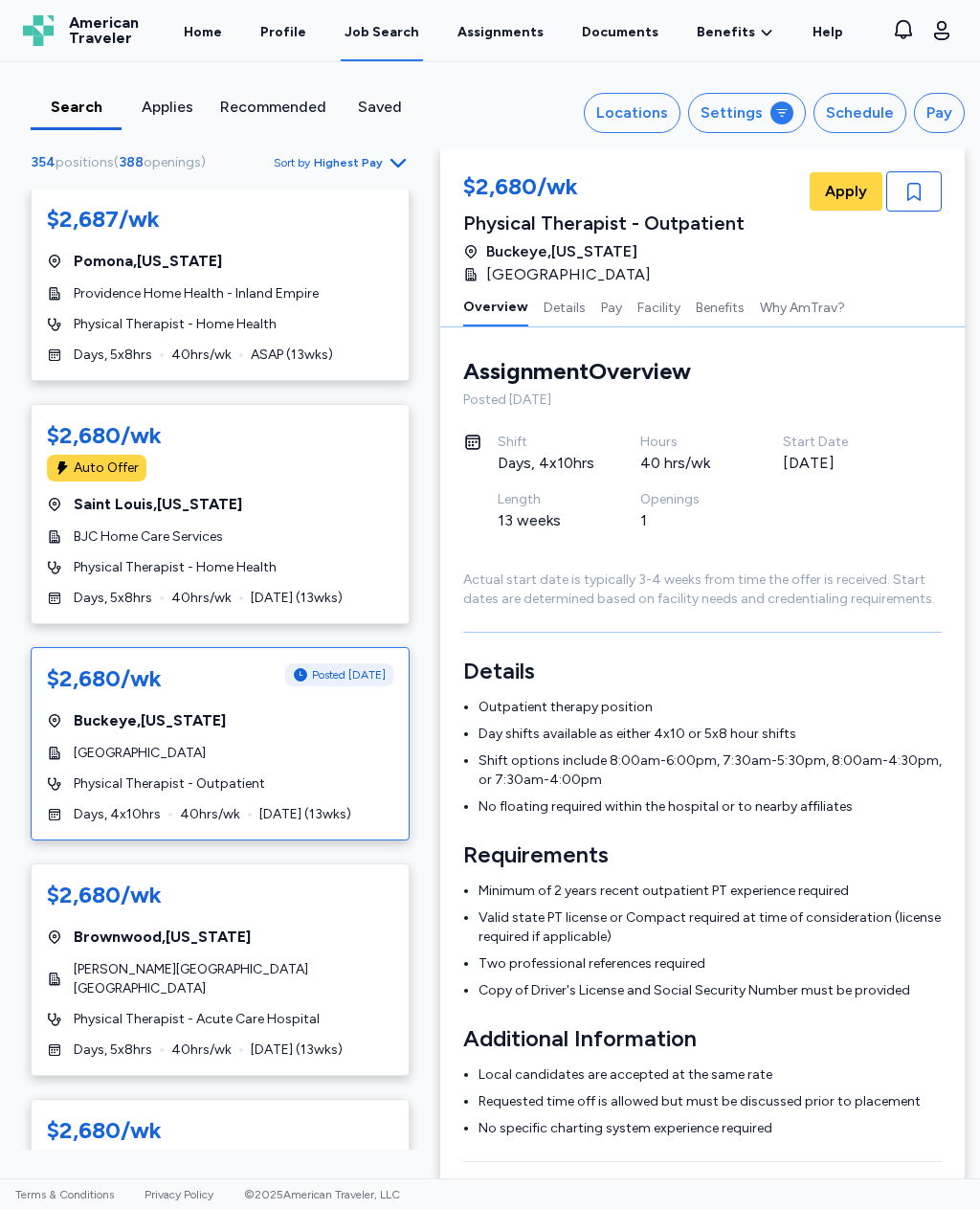
click at [360, 884] on div "$2,680/wk [GEOGRAPHIC_DATA] , [US_STATE] [PERSON_NAME][GEOGRAPHIC_DATA] [GEOGRA…" at bounding box center [220, 970] width 379 height 213
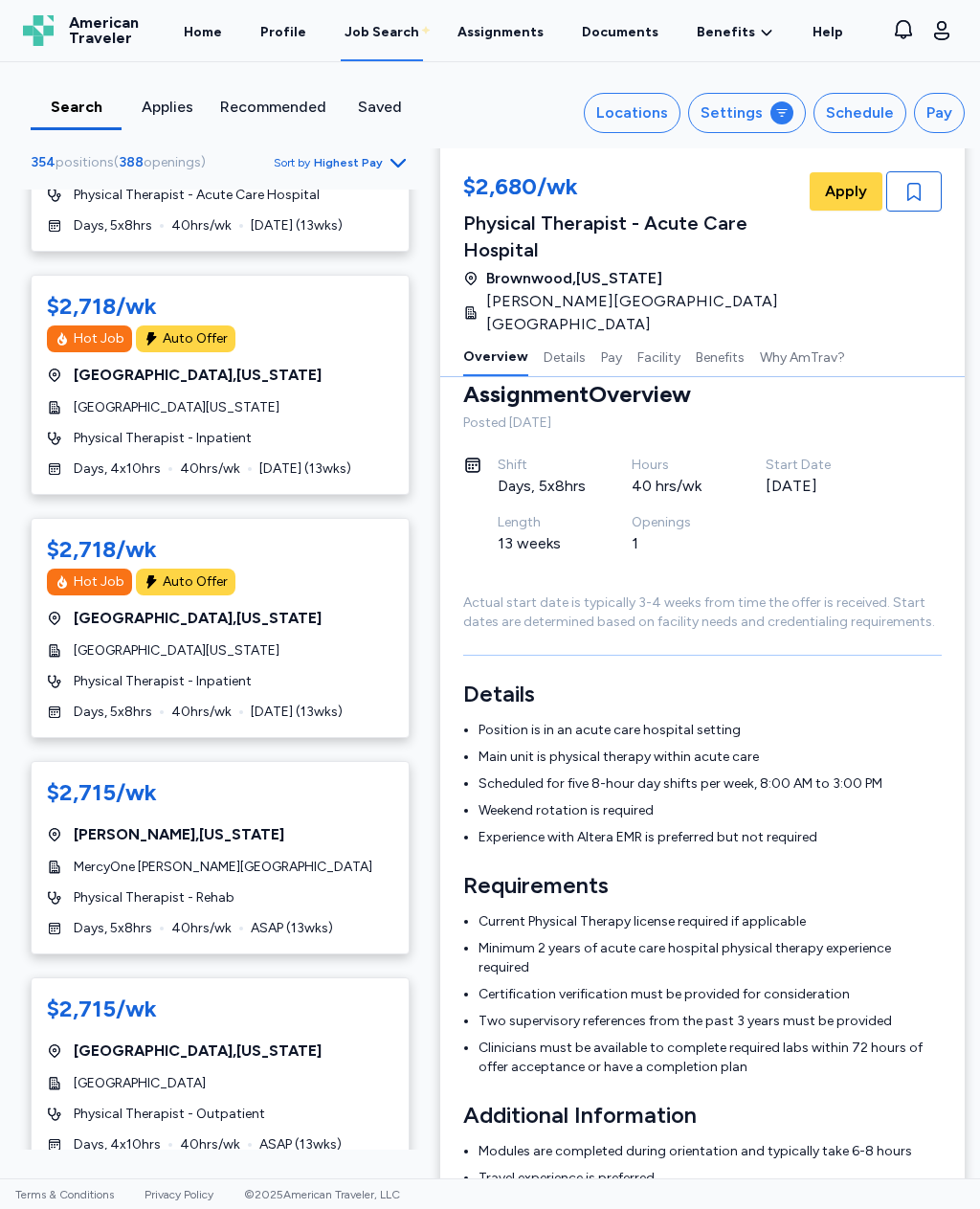
scroll to position [2439, 0]
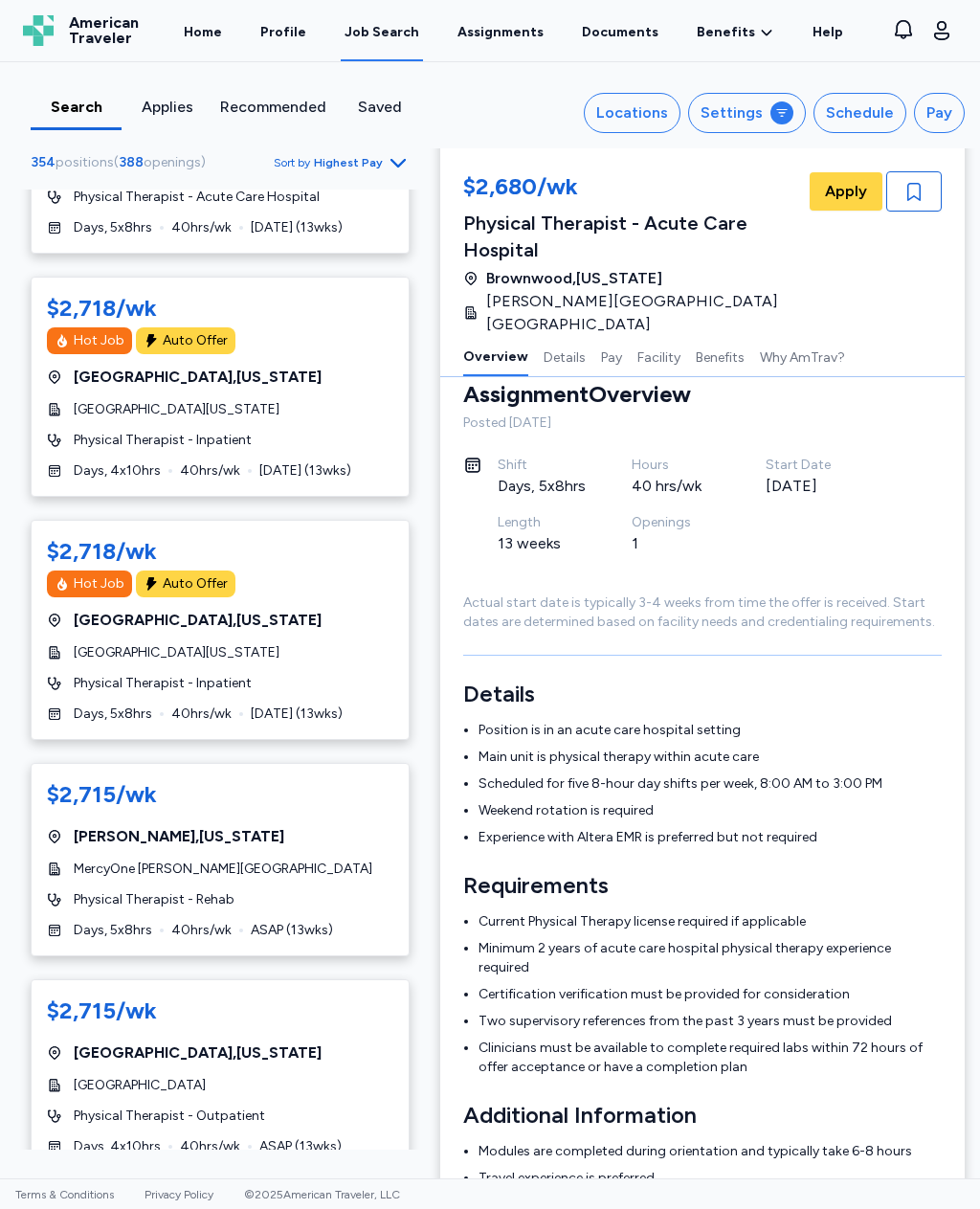
click at [935, 110] on div "Pay" at bounding box center [939, 113] width 26 height 23
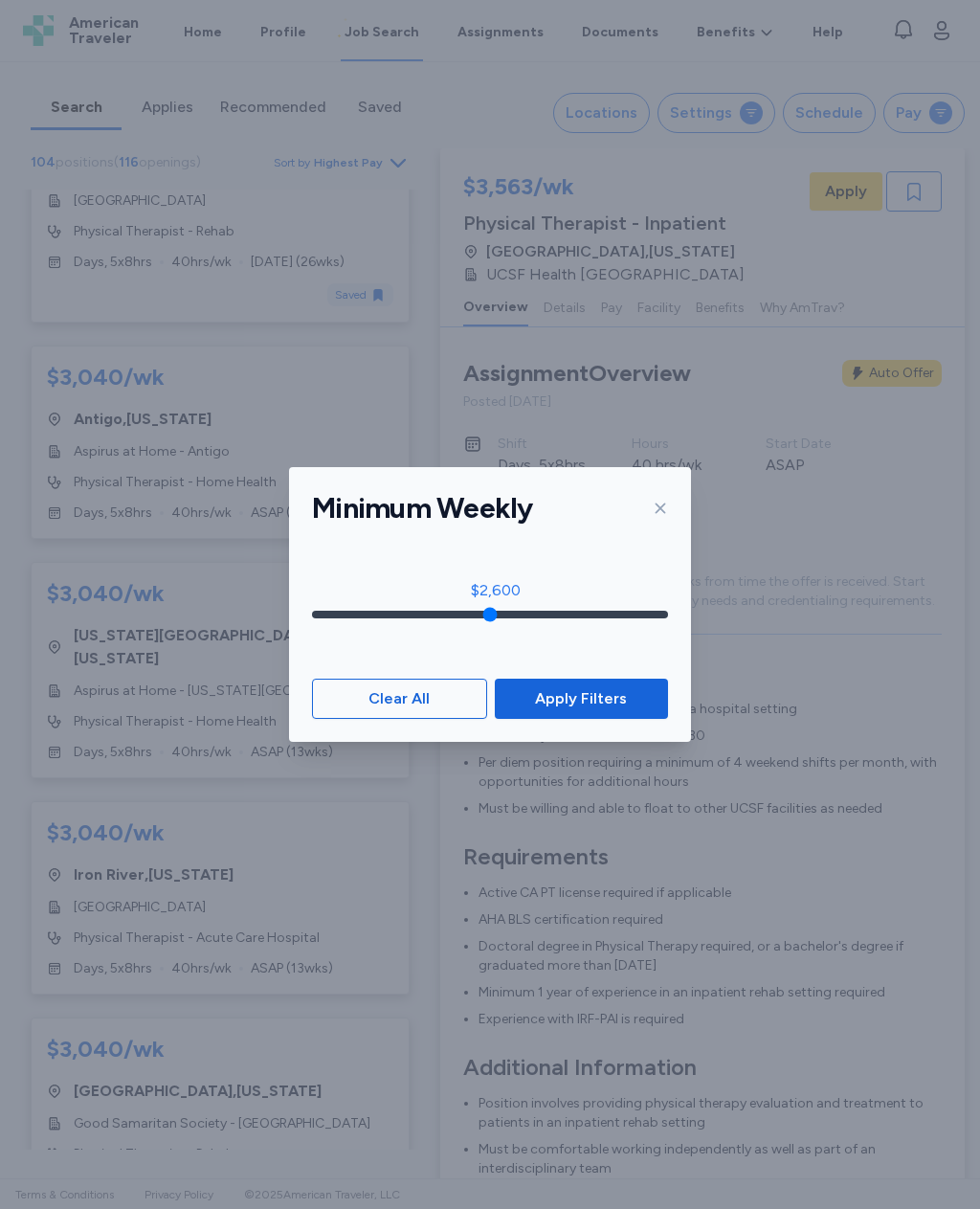
click at [508, 612] on input "range" at bounding box center [490, 614] width 356 height 8
click at [583, 615] on input "range" at bounding box center [490, 614] width 356 height 8
click at [488, 617] on input "range" at bounding box center [490, 614] width 356 height 8
click at [515, 610] on input "range" at bounding box center [490, 614] width 356 height 8
type input "****"
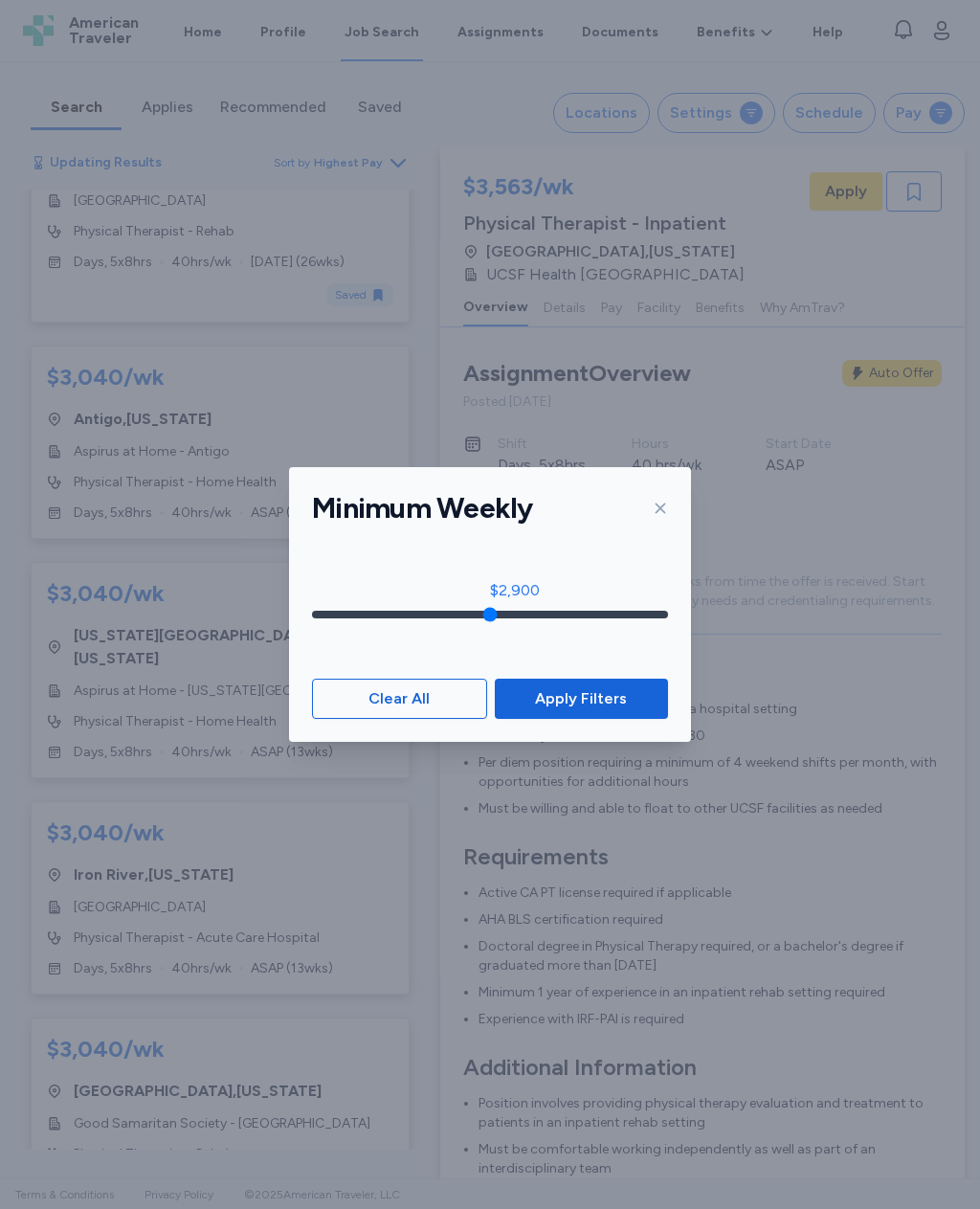
click at [495, 615] on input "range" at bounding box center [490, 614] width 356 height 8
click at [655, 698] on button "Apply Filters" at bounding box center [580, 698] width 173 height 41
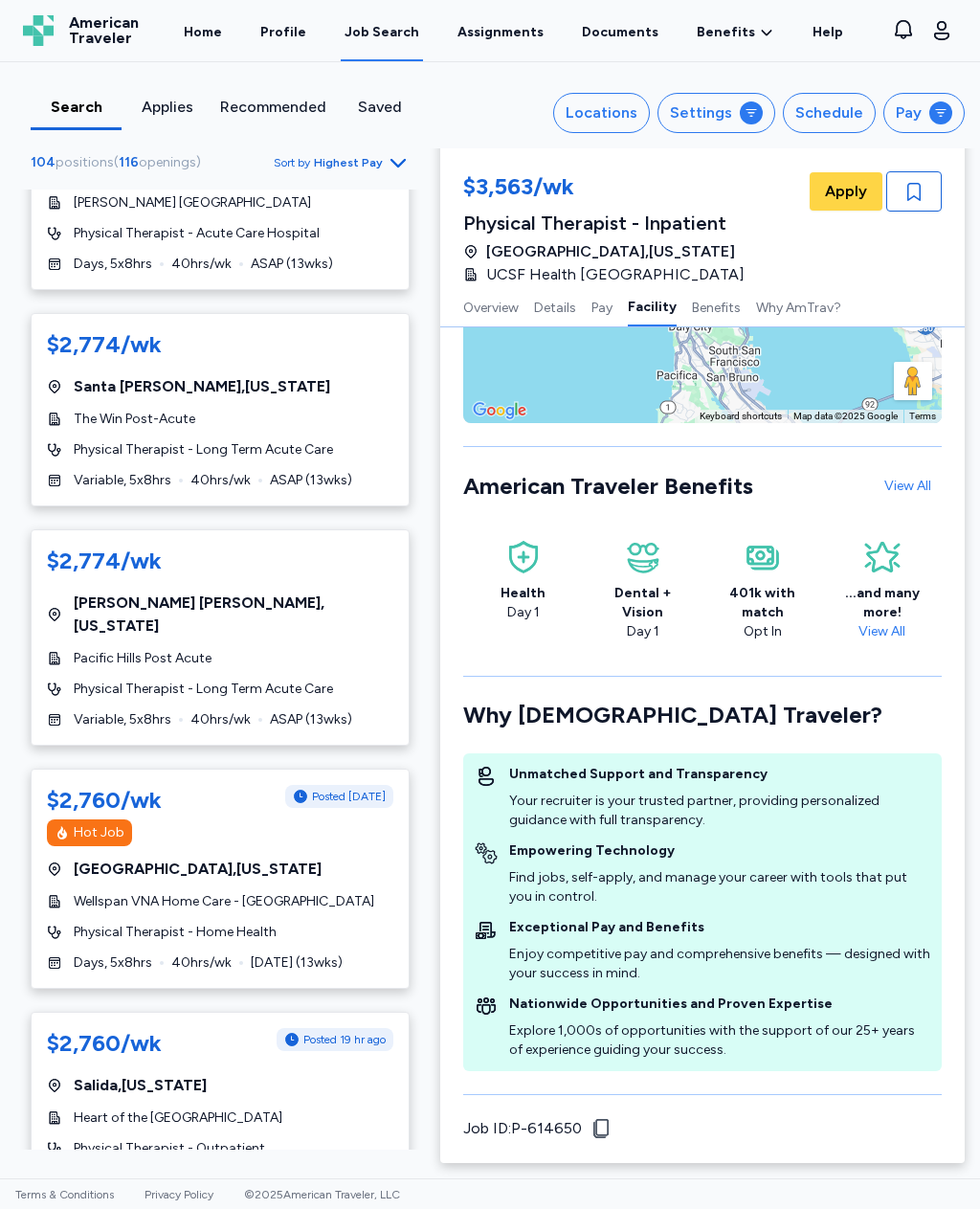
scroll to position [2245, 0]
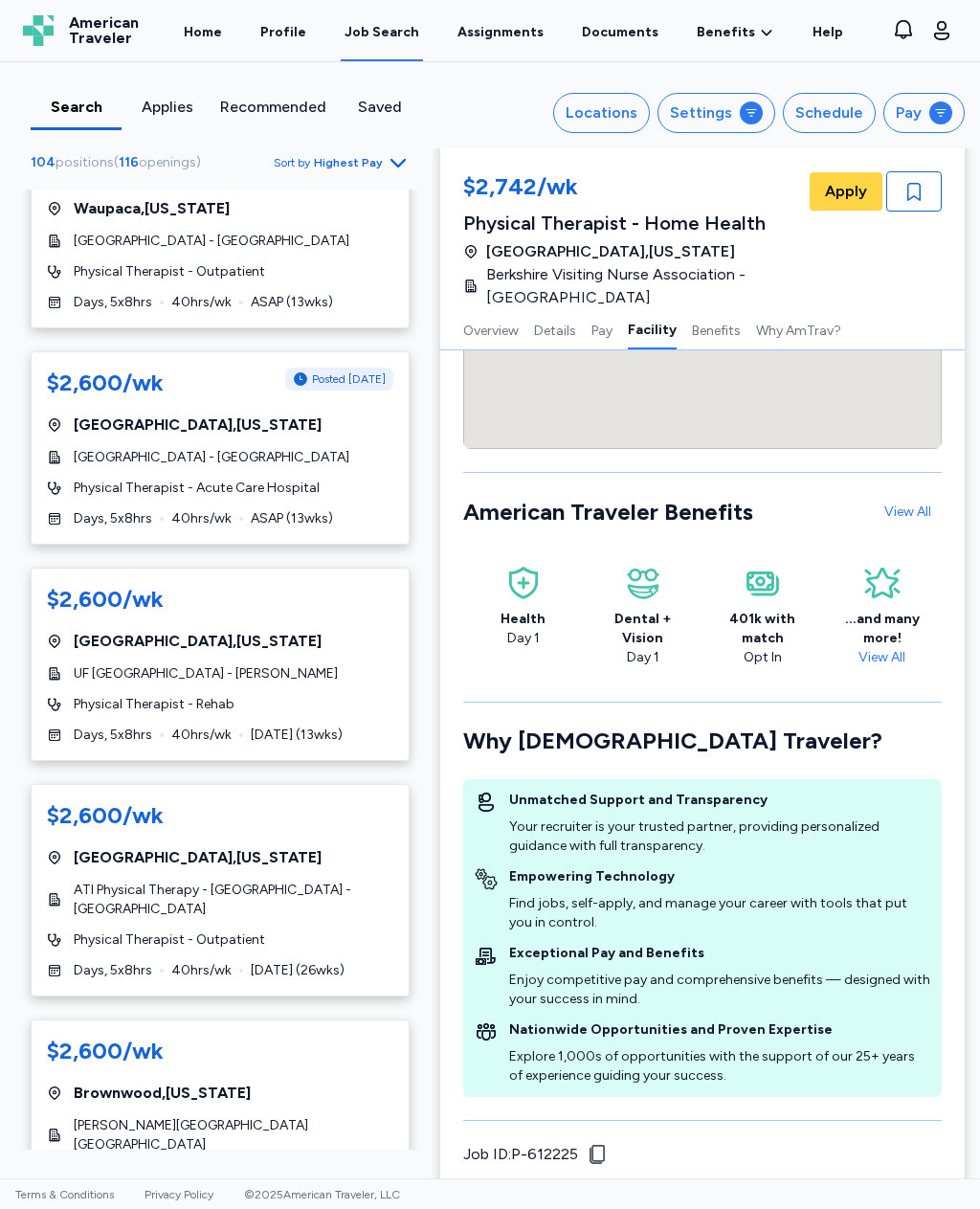
scroll to position [2353, 0]
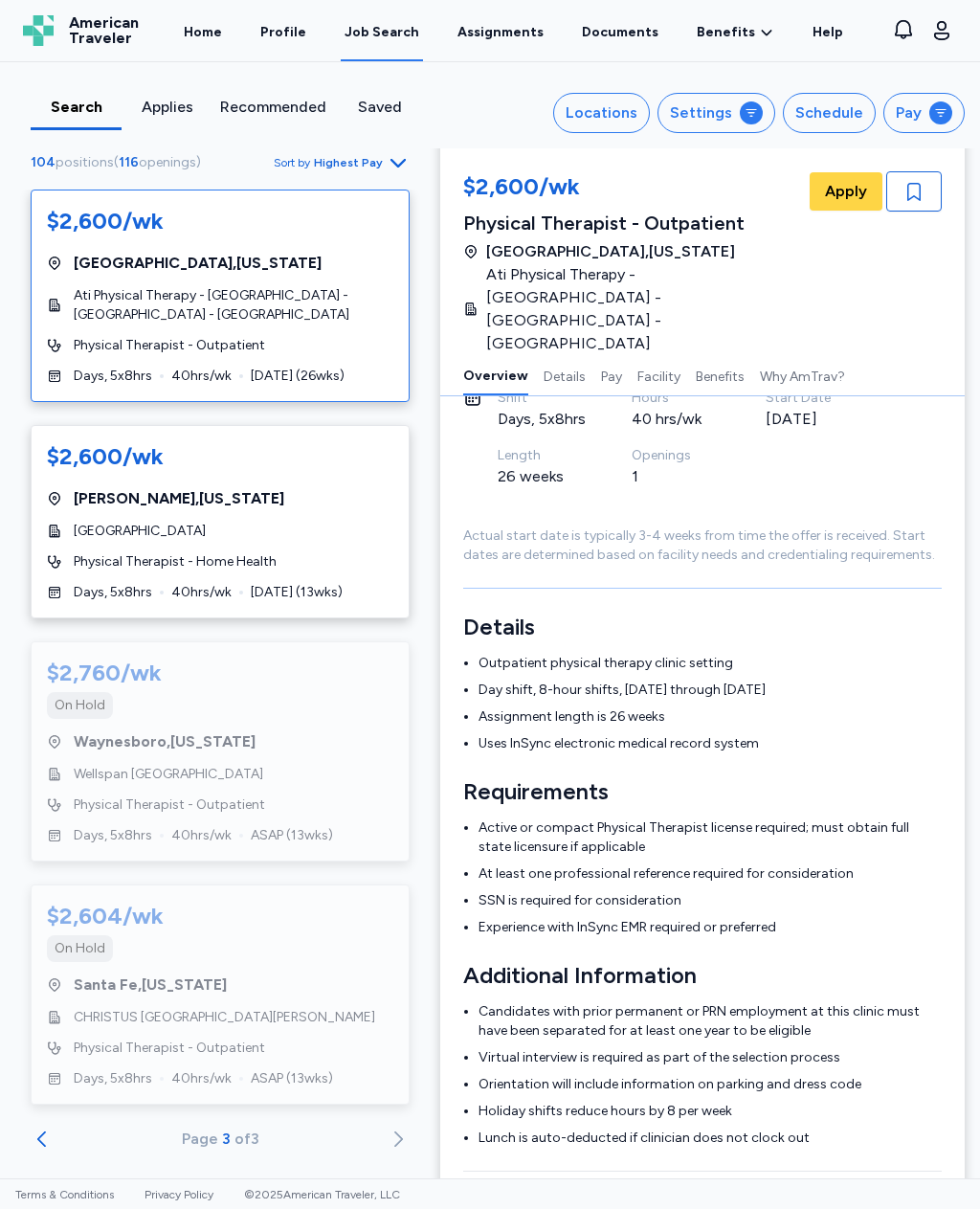
scroll to position [91, 0]
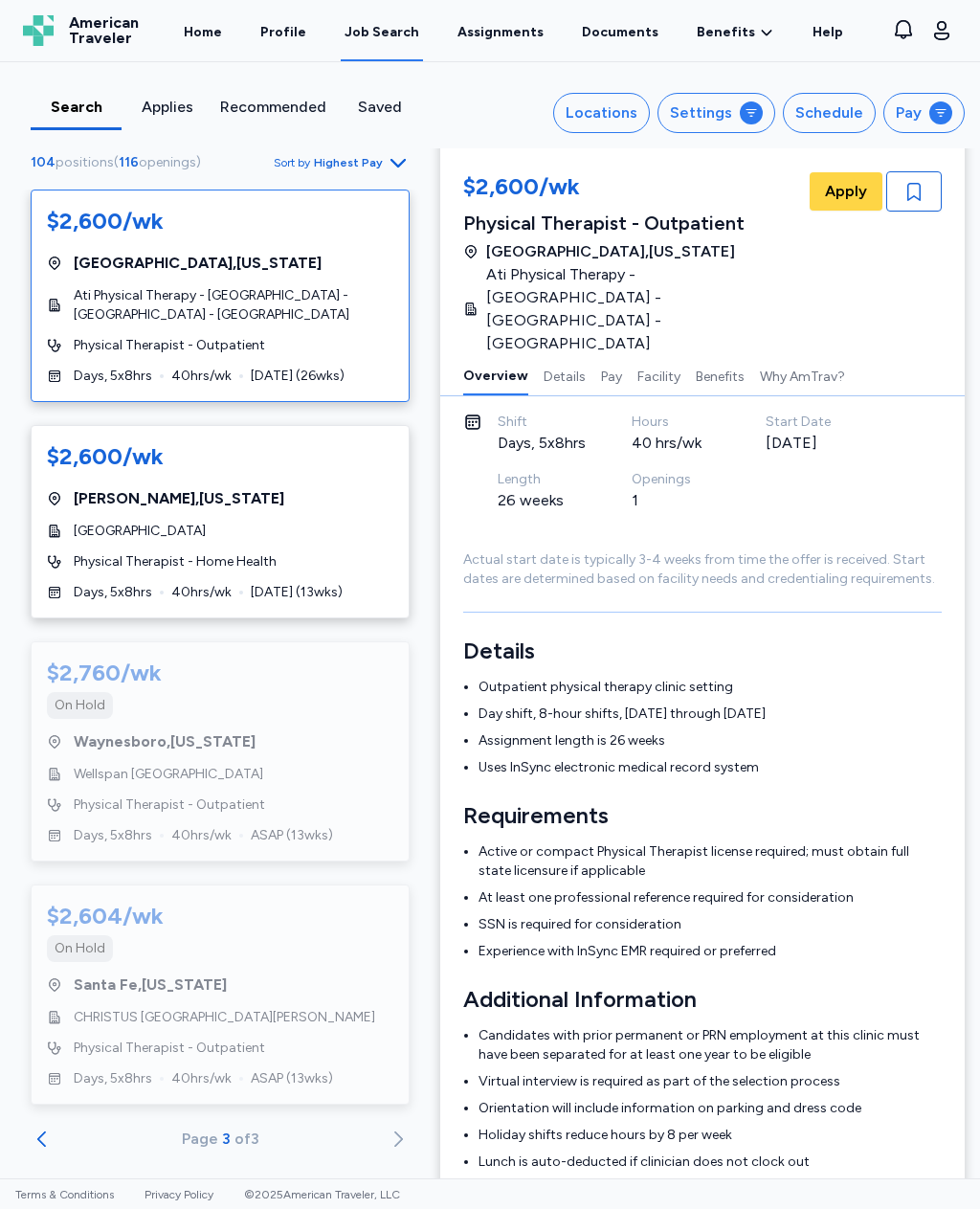
click at [36, 1137] on icon "Go to previous 50 jobs" at bounding box center [42, 1139] width 23 height 23
click at [130, 1128] on div "Page 2 of 3" at bounding box center [220, 1151] width 379 height 46
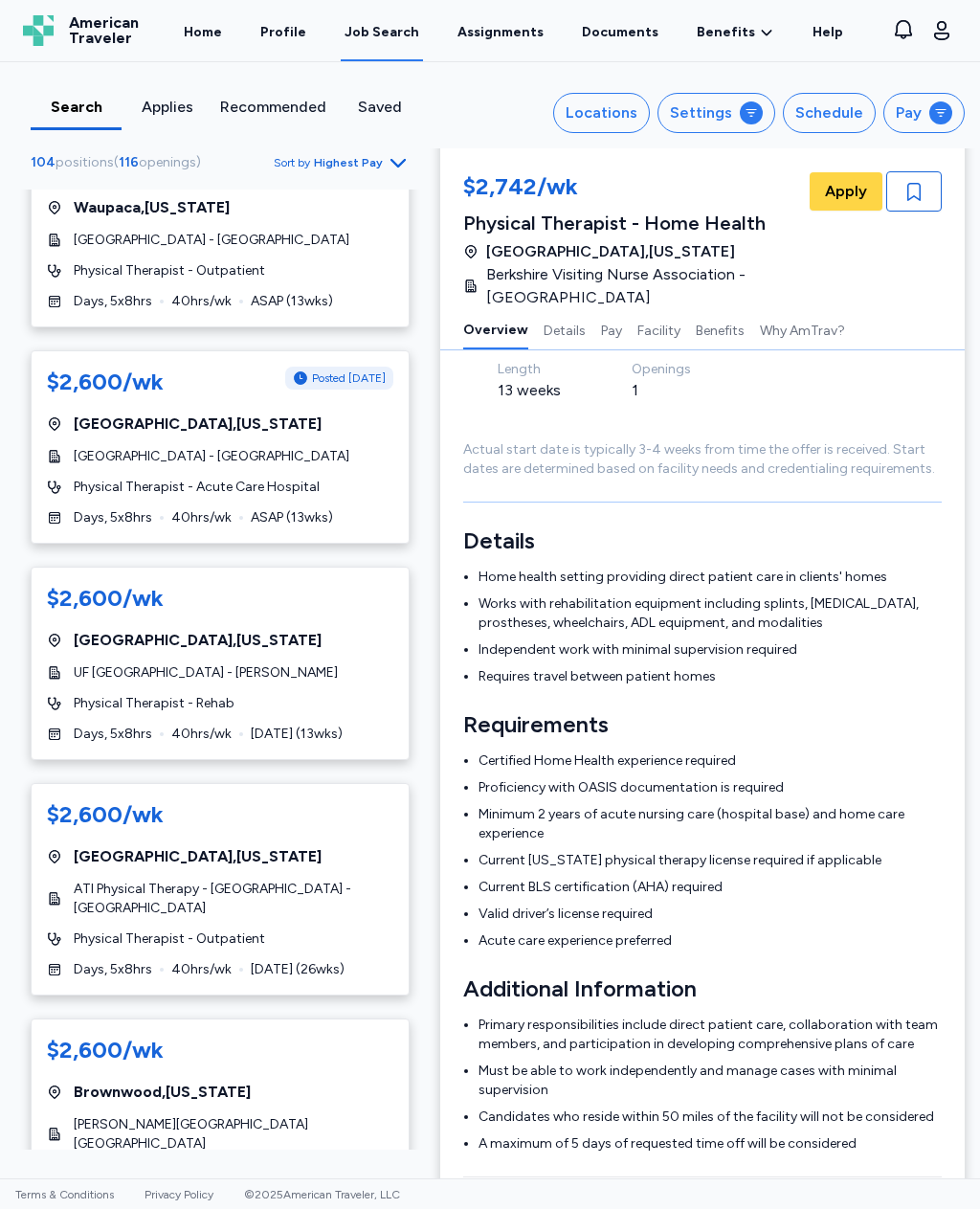
scroll to position [10016, 0]
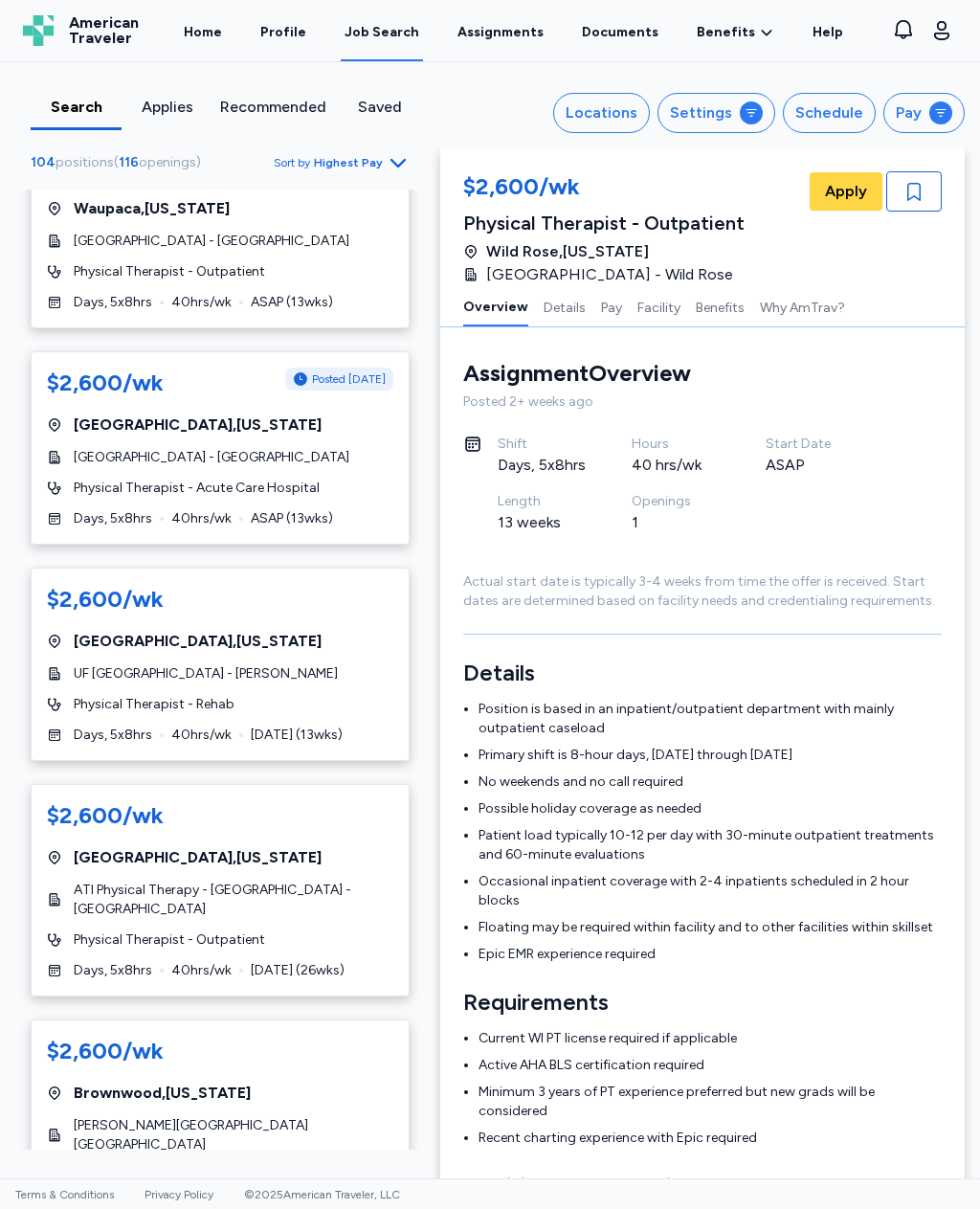
click at [916, 198] on icon "button" at bounding box center [914, 192] width 14 height 18
click at [925, 210] on div "button" at bounding box center [914, 191] width 55 height 41
click at [918, 193] on icon "button" at bounding box center [914, 192] width 14 height 18
click at [285, 1082] on div "[GEOGRAPHIC_DATA] , [US_STATE]" at bounding box center [220, 1093] width 346 height 23
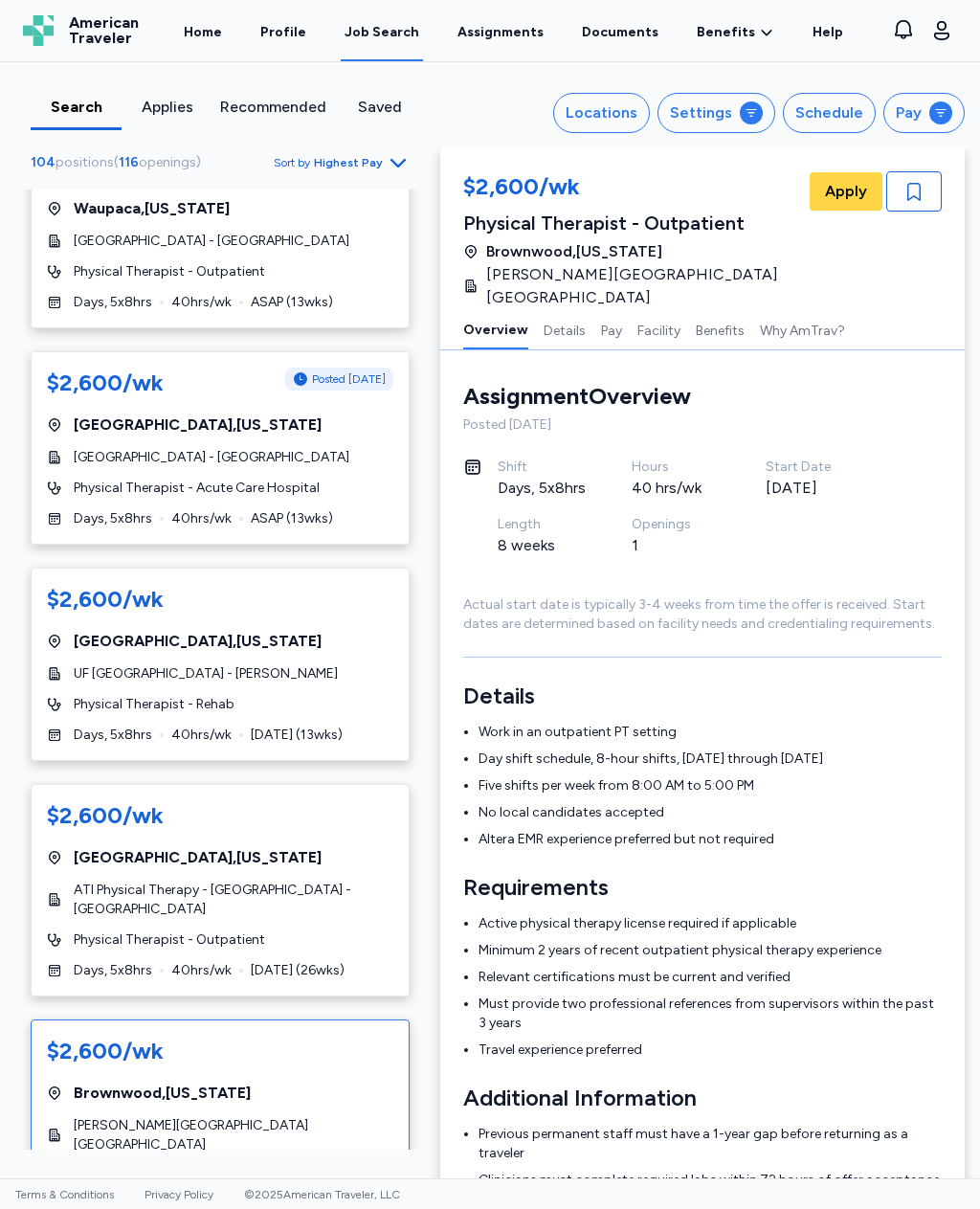
scroll to position [2, 0]
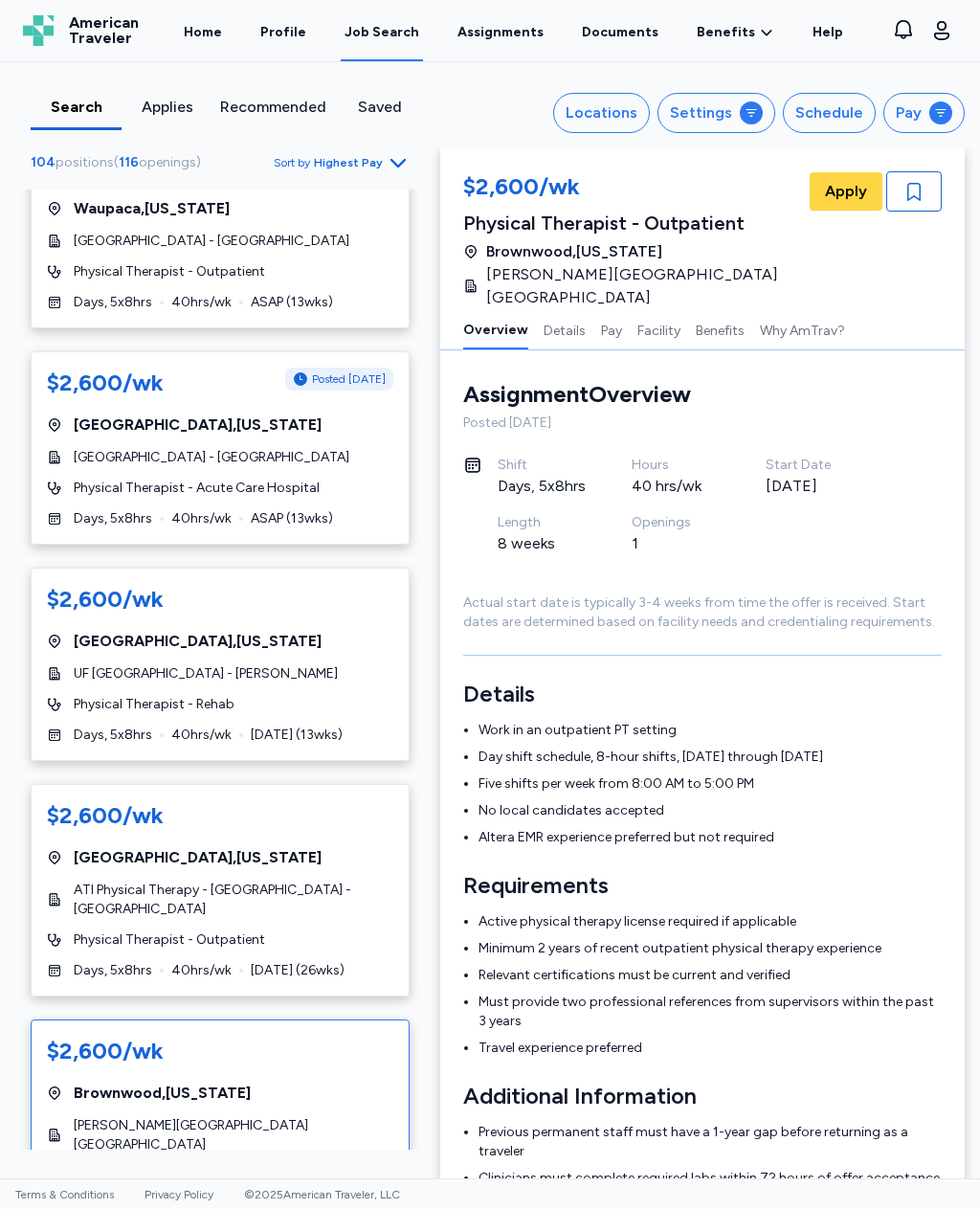
click at [249, 881] on span "ATI Physical Therapy - [GEOGRAPHIC_DATA] - [GEOGRAPHIC_DATA]" at bounding box center [233, 899] width 319 height 39
